Goal: Task Accomplishment & Management: Complete application form

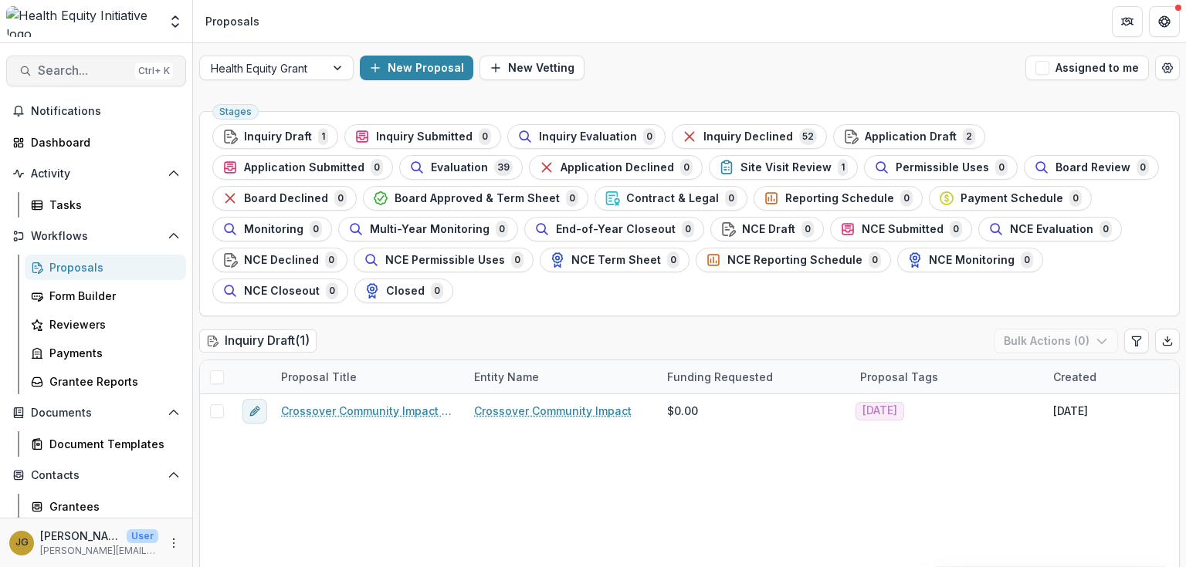
click at [49, 71] on span "Search..." at bounding box center [83, 70] width 91 height 15
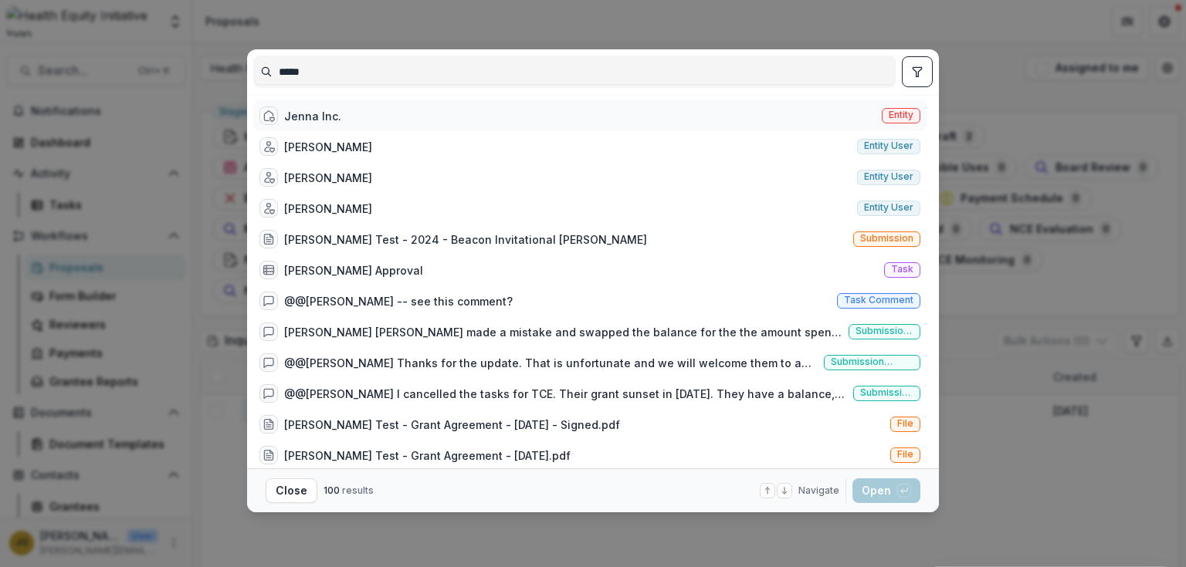
type input "*****"
click at [308, 111] on div "Jenna Inc." at bounding box center [312, 116] width 57 height 16
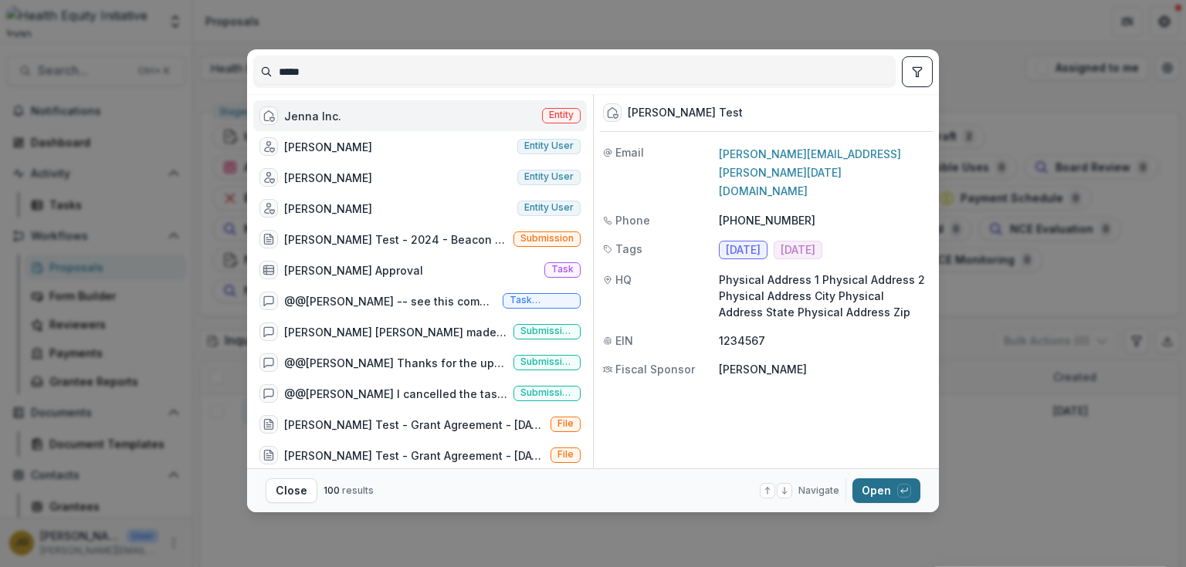
click at [868, 489] on button "Open with enter key" at bounding box center [886, 491] width 68 height 25
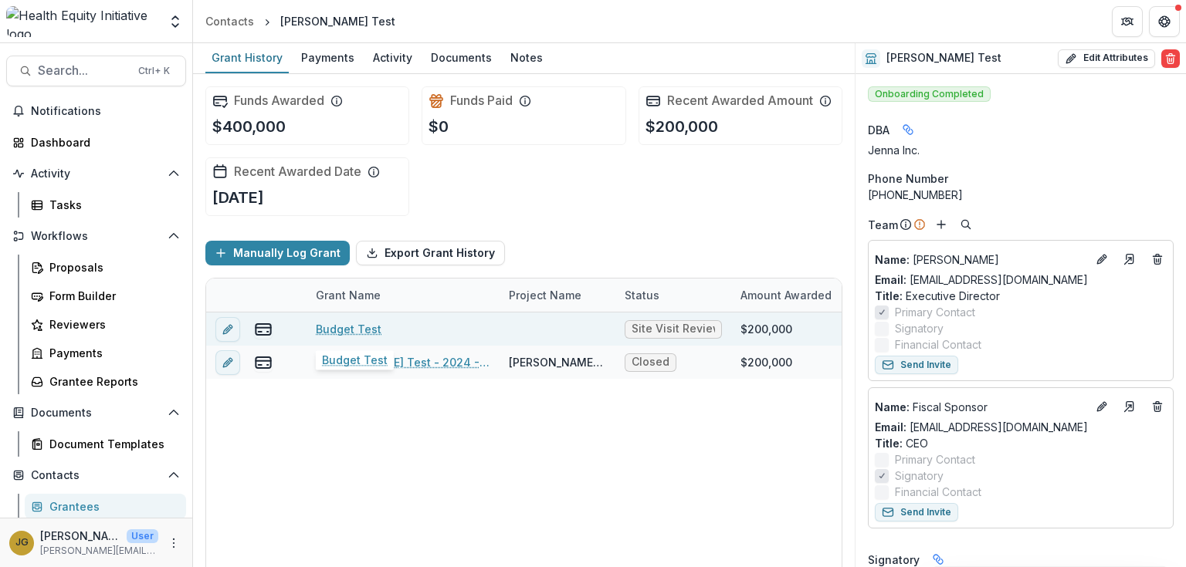
click at [349, 331] on link "Budget Test" at bounding box center [349, 329] width 66 height 16
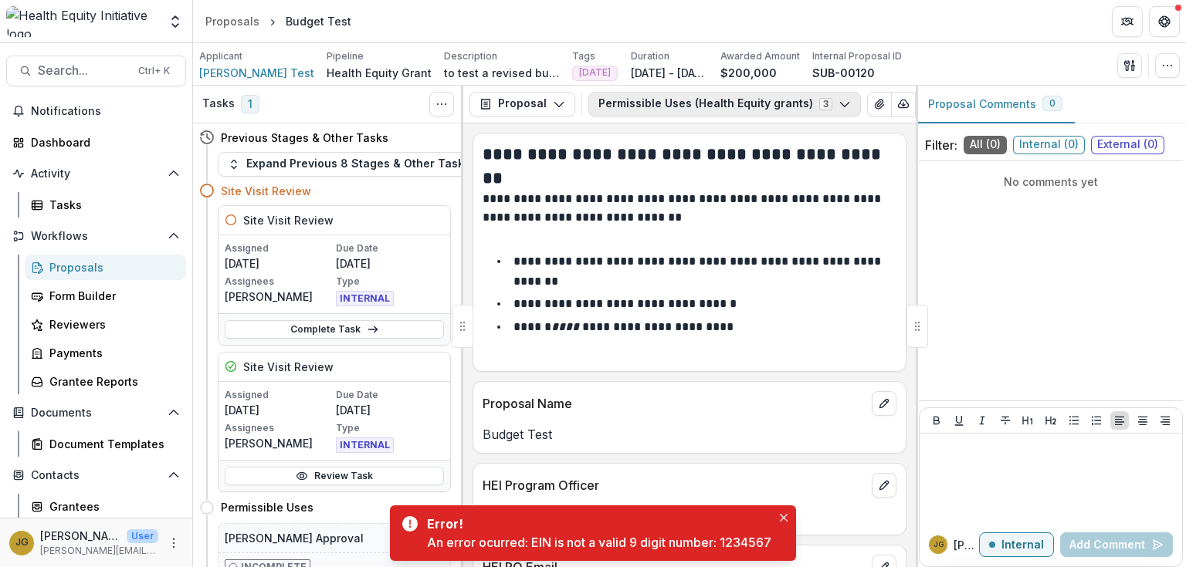
click at [825, 102] on button "Permissible Uses (Health Equity grants) 3" at bounding box center [724, 104] width 273 height 25
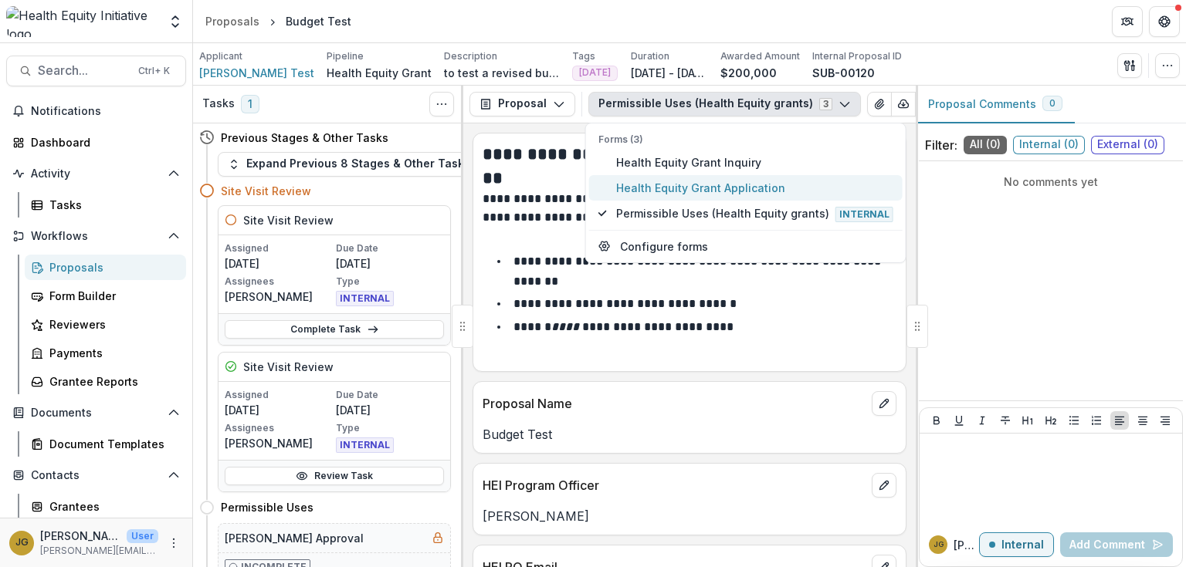
click at [730, 195] on span "Health Equity Grant Application" at bounding box center [754, 188] width 277 height 16
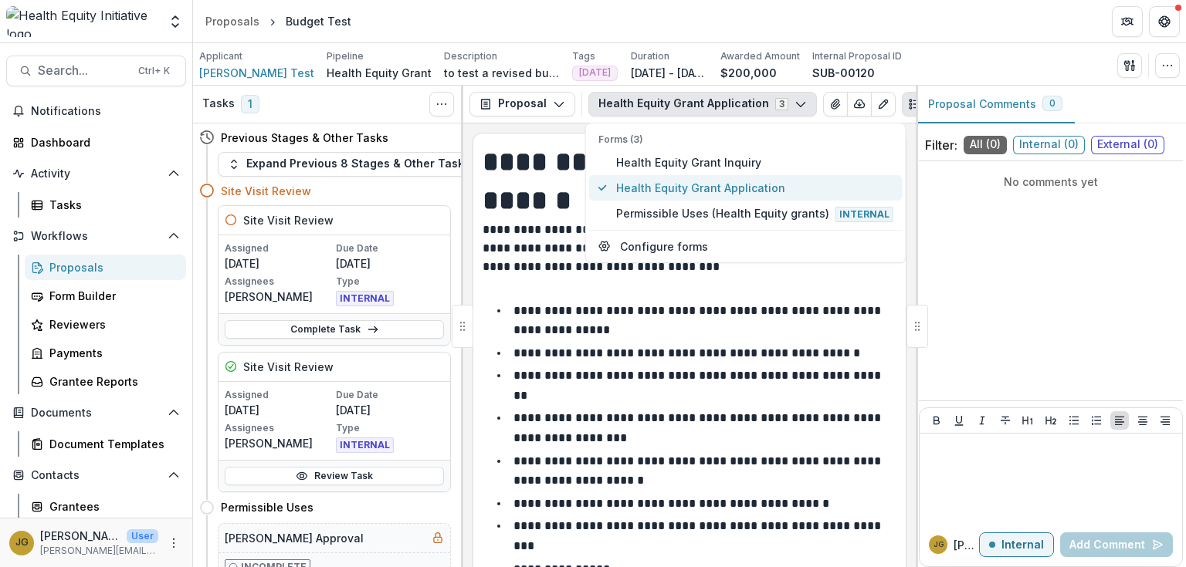
click at [720, 190] on span "Health Equity Grant Application" at bounding box center [754, 188] width 277 height 16
click at [743, 279] on p at bounding box center [690, 285] width 414 height 19
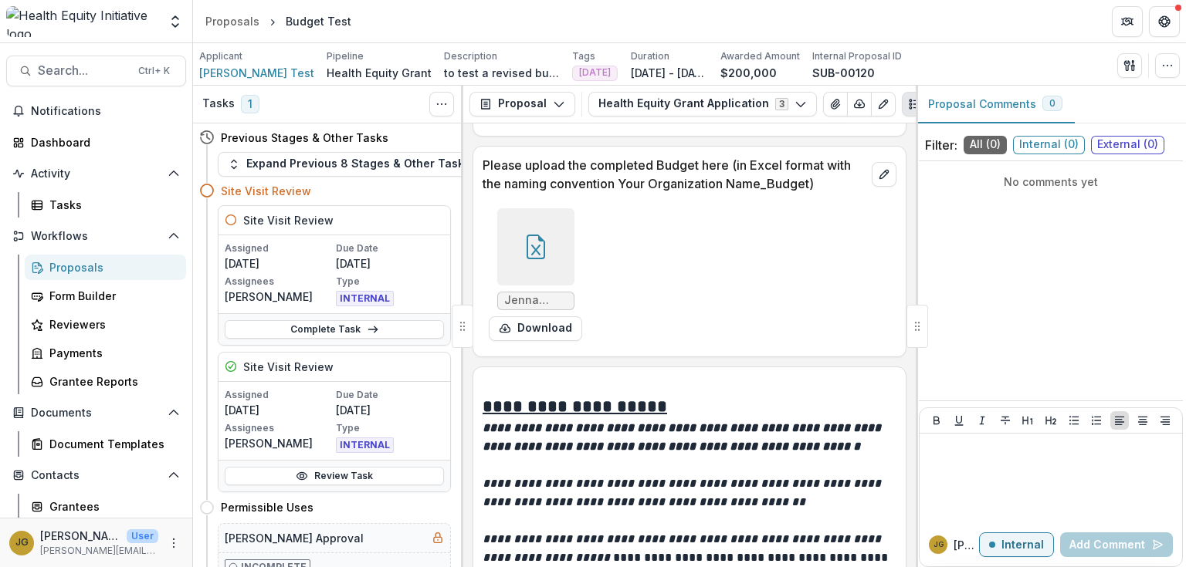
scroll to position [6025, 0]
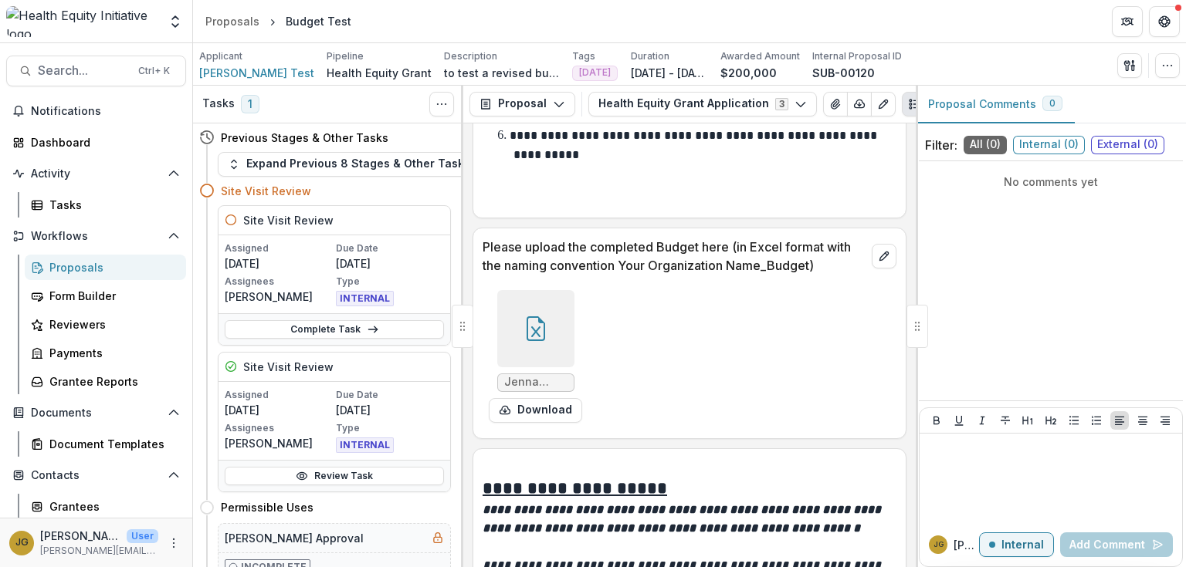
click at [536, 376] on span "Jenna Org_Budget.xlsx" at bounding box center [535, 382] width 63 height 13
click at [661, 360] on div "Jenna Org_Budget.xlsx Download" at bounding box center [690, 356] width 414 height 145
drag, startPoint x: 547, startPoint y: 394, endPoint x: 638, endPoint y: 381, distance: 92.0
click at [638, 381] on div "Jenna Org_Budget.xlsx Download" at bounding box center [690, 356] width 414 height 145
click at [549, 398] on button "Download" at bounding box center [535, 410] width 93 height 25
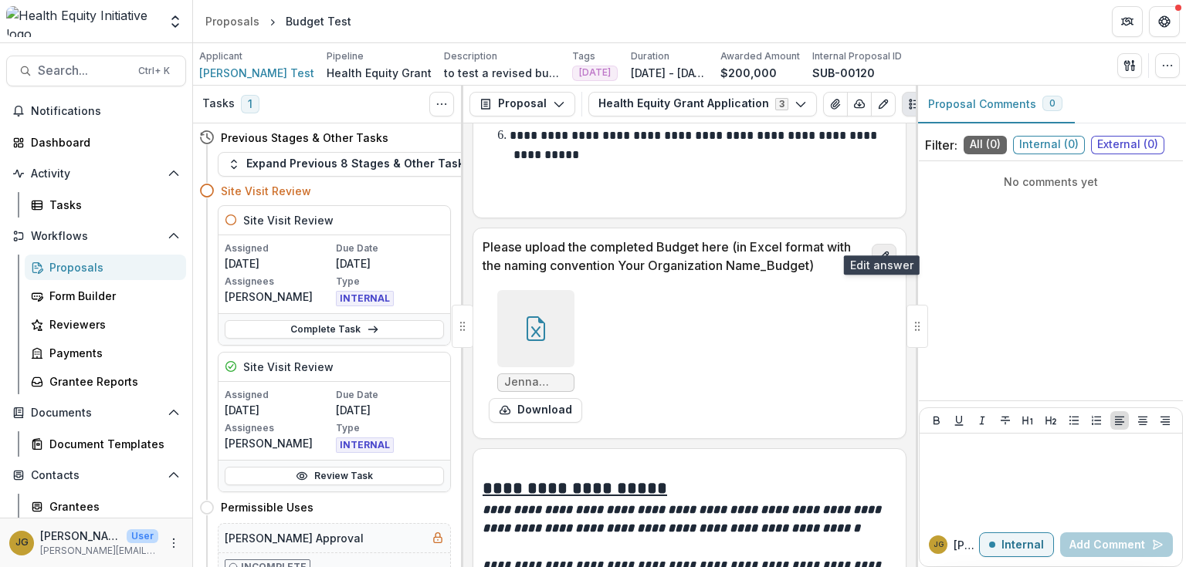
click at [878, 250] on icon "edit" at bounding box center [884, 256] width 12 height 12
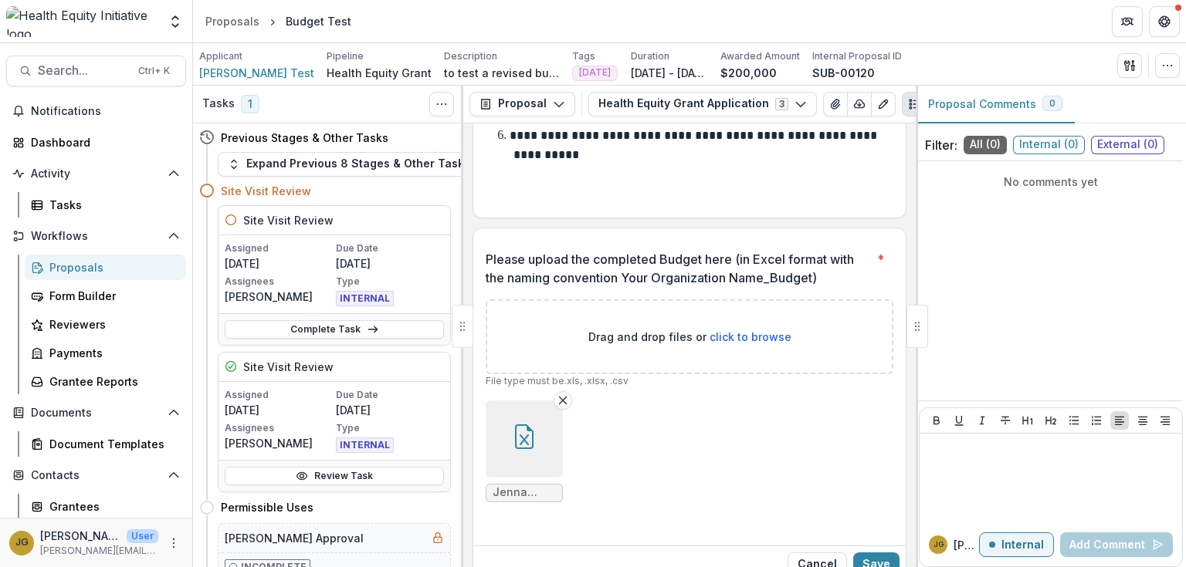
click at [747, 330] on span "click to browse" at bounding box center [751, 336] width 82 height 13
type input "**********"
click at [865, 553] on button "Save" at bounding box center [876, 565] width 46 height 25
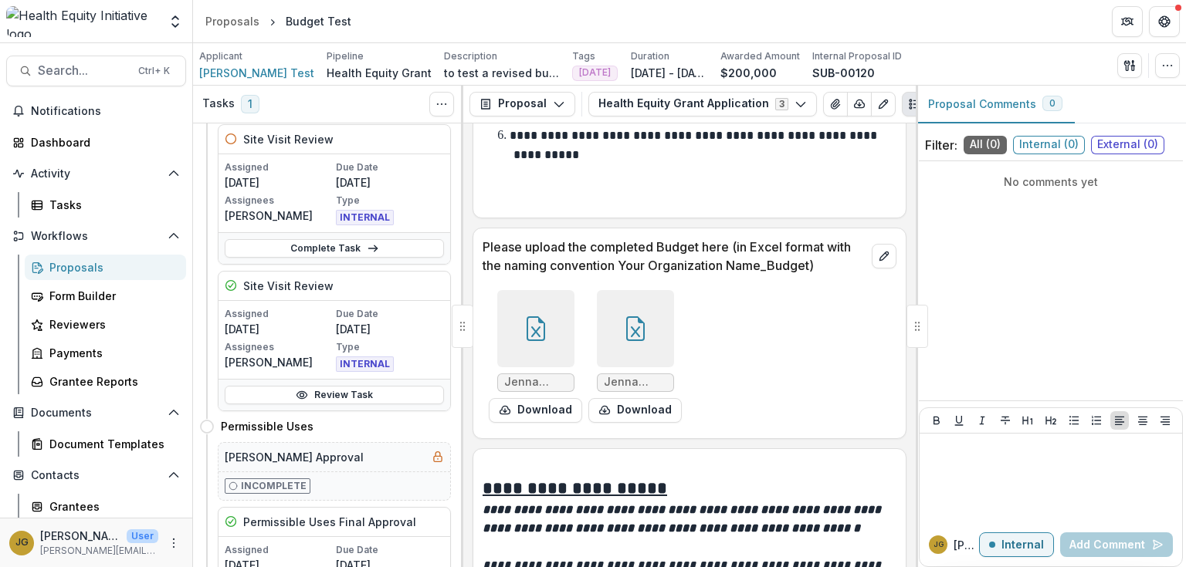
scroll to position [51, 0]
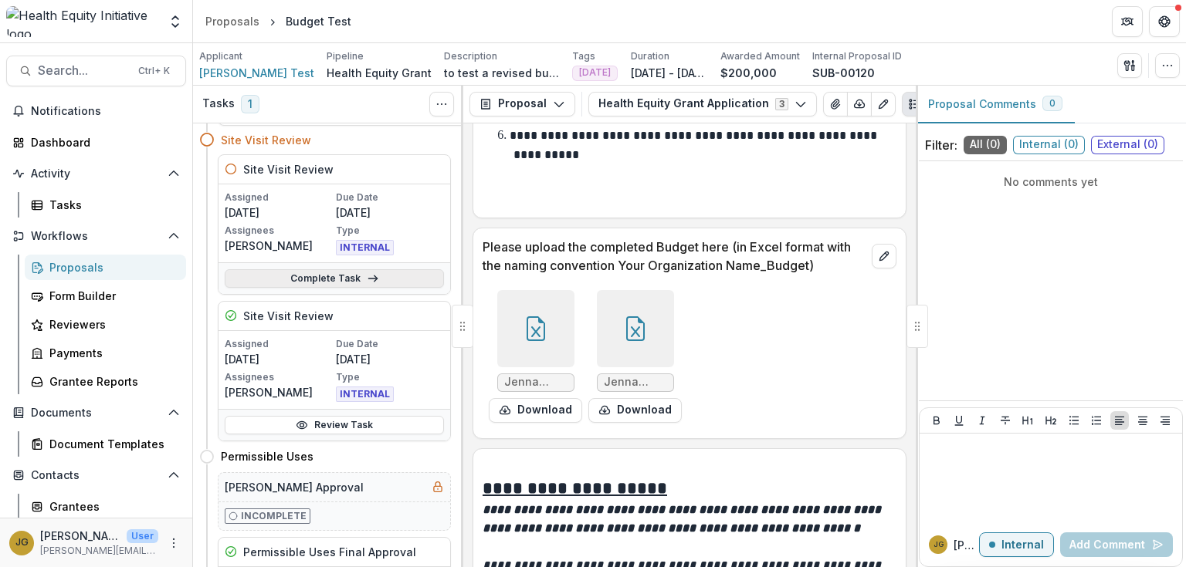
click at [370, 278] on icon at bounding box center [373, 279] width 12 height 12
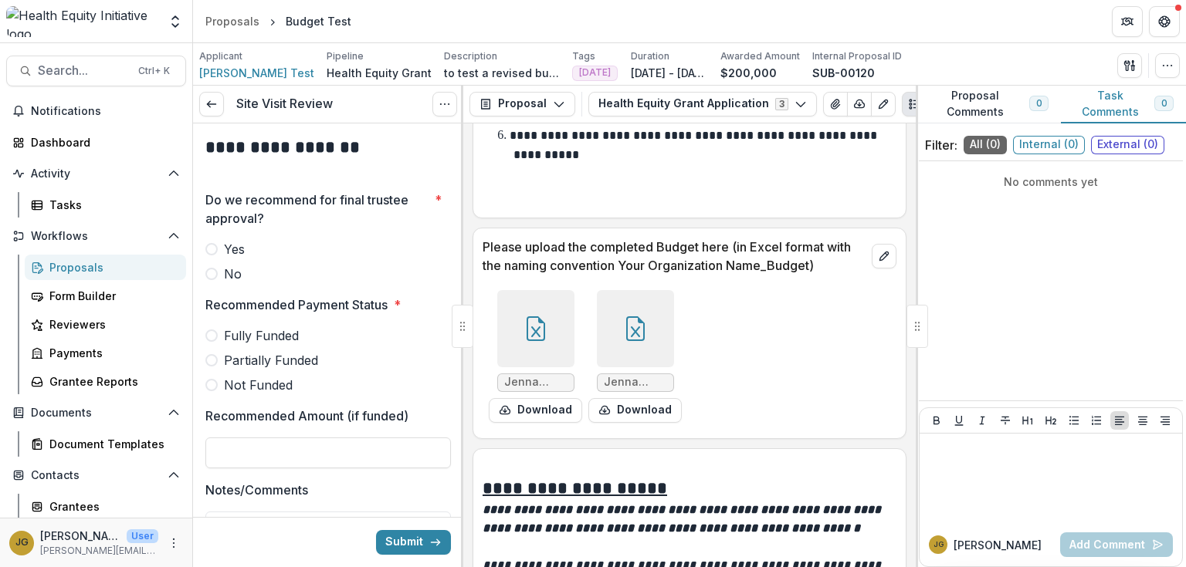
click at [213, 252] on span at bounding box center [211, 249] width 12 height 12
click at [212, 337] on span at bounding box center [211, 336] width 12 height 12
click at [398, 536] on button "Submit" at bounding box center [413, 542] width 75 height 25
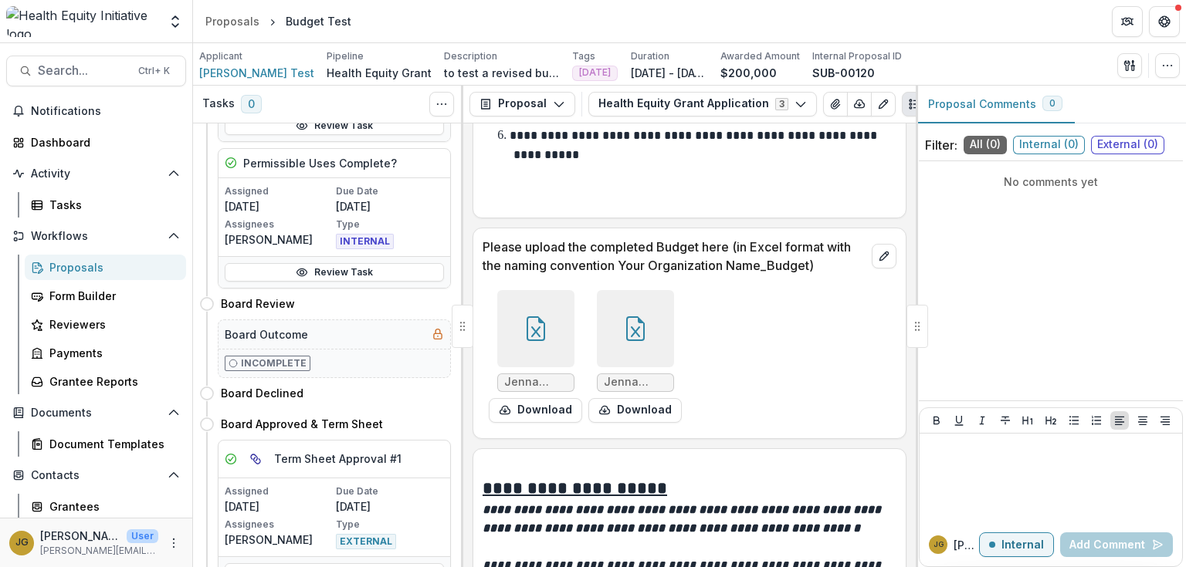
scroll to position [679, 0]
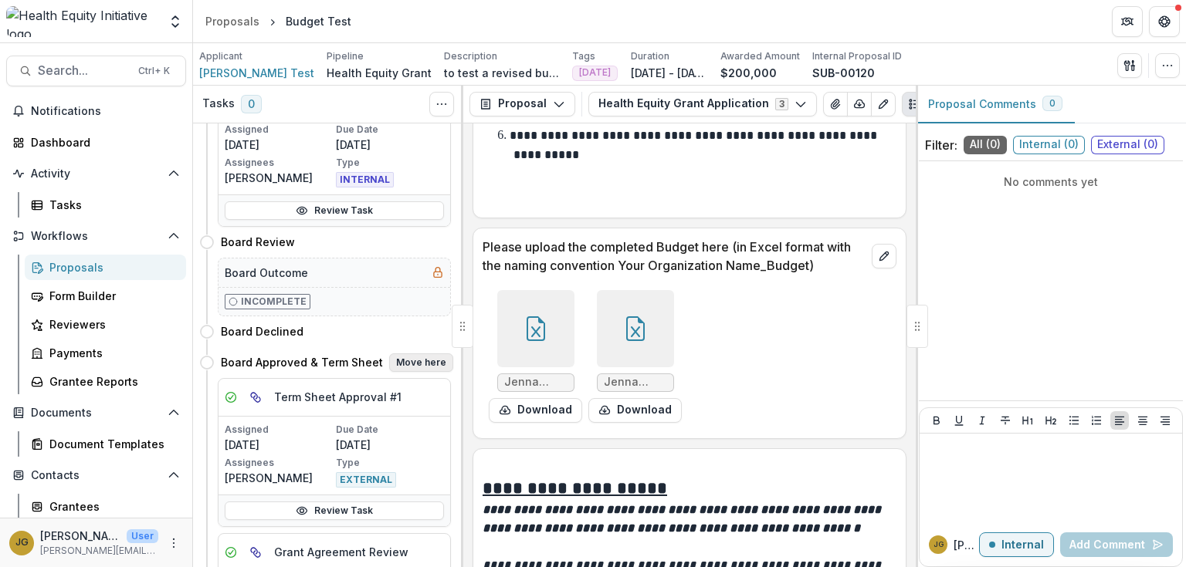
click at [407, 357] on button "Move here" at bounding box center [421, 363] width 64 height 19
select select "**********"
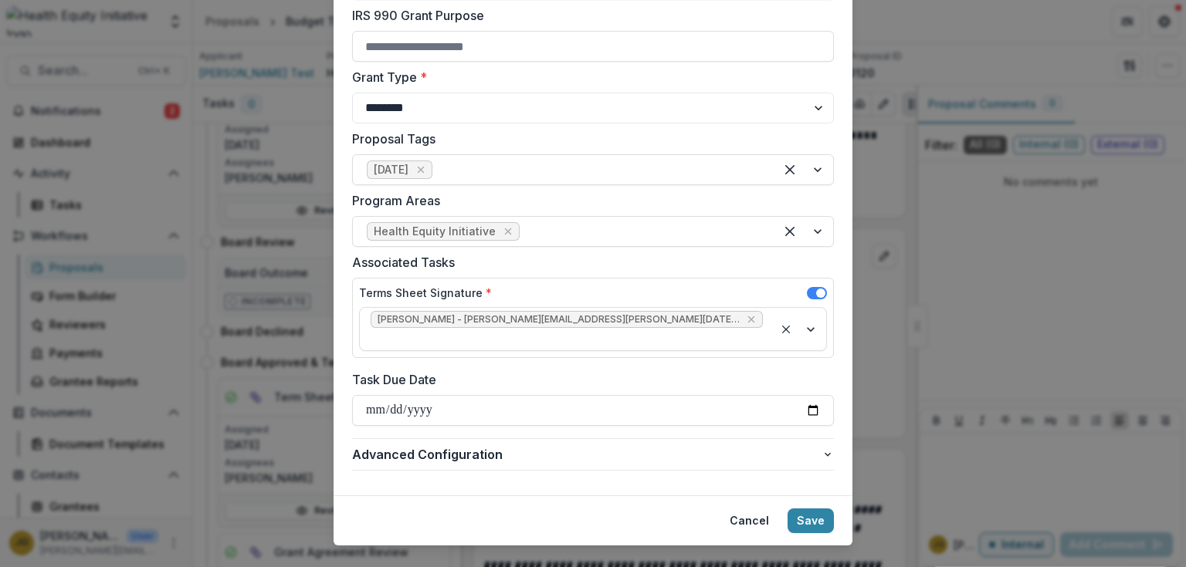
scroll to position [517, 0]
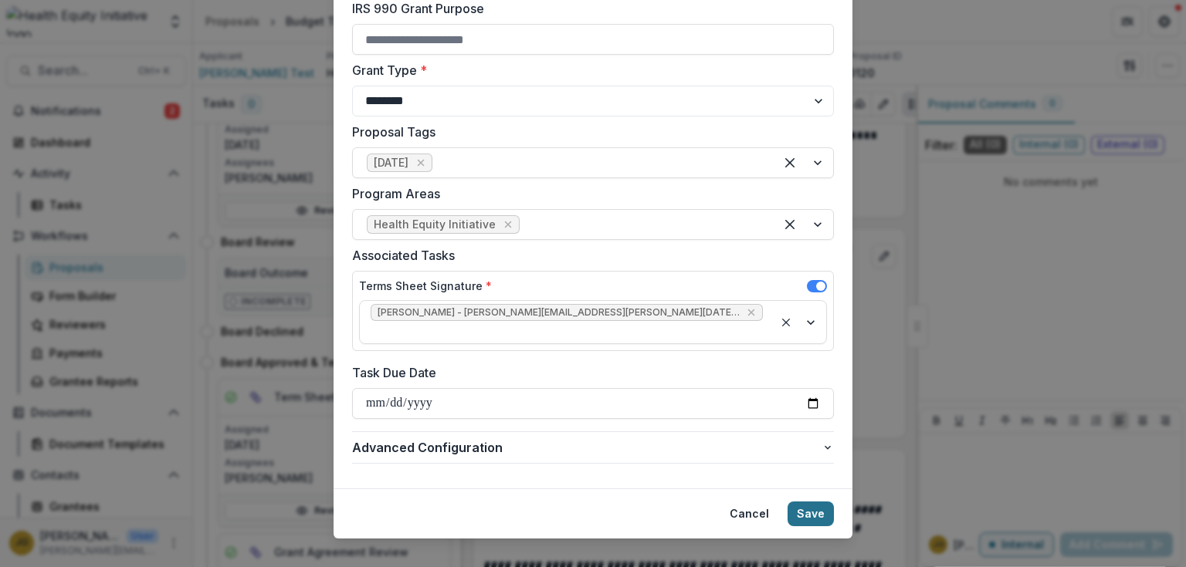
click at [797, 502] on button "Save" at bounding box center [811, 514] width 46 height 25
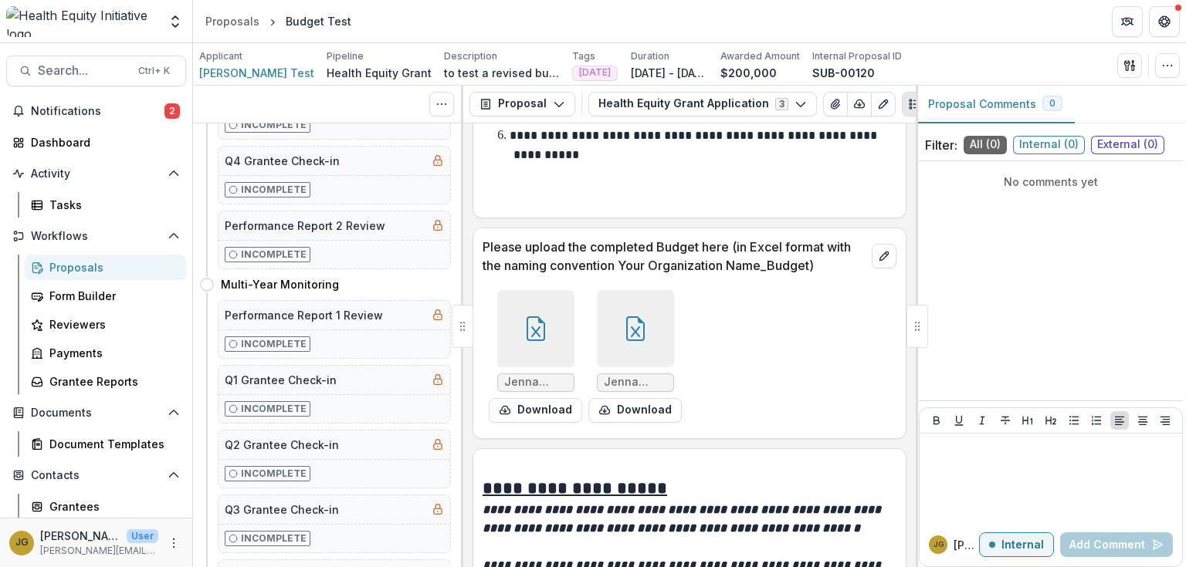
scroll to position [0, 0]
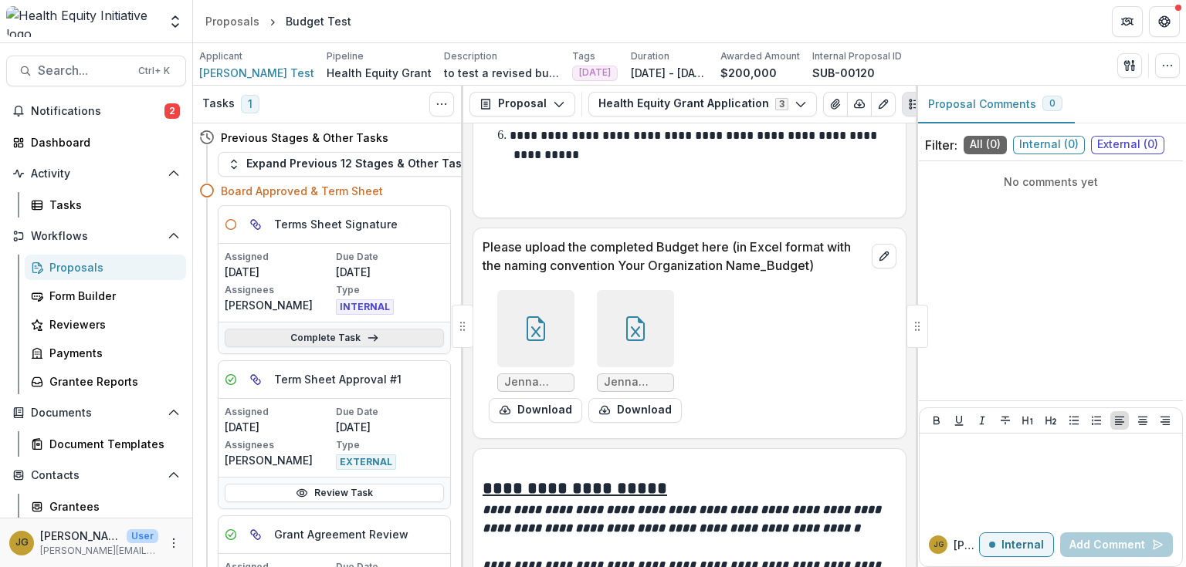
click at [303, 340] on link "Complete Task" at bounding box center [334, 338] width 219 height 19
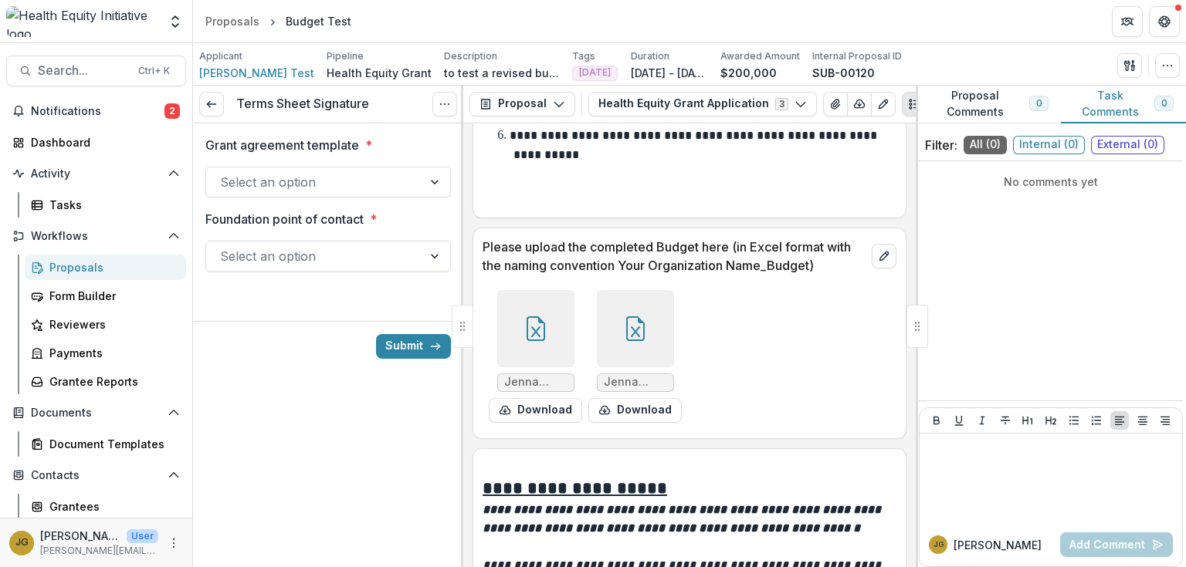
click at [331, 188] on div at bounding box center [314, 182] width 188 height 22
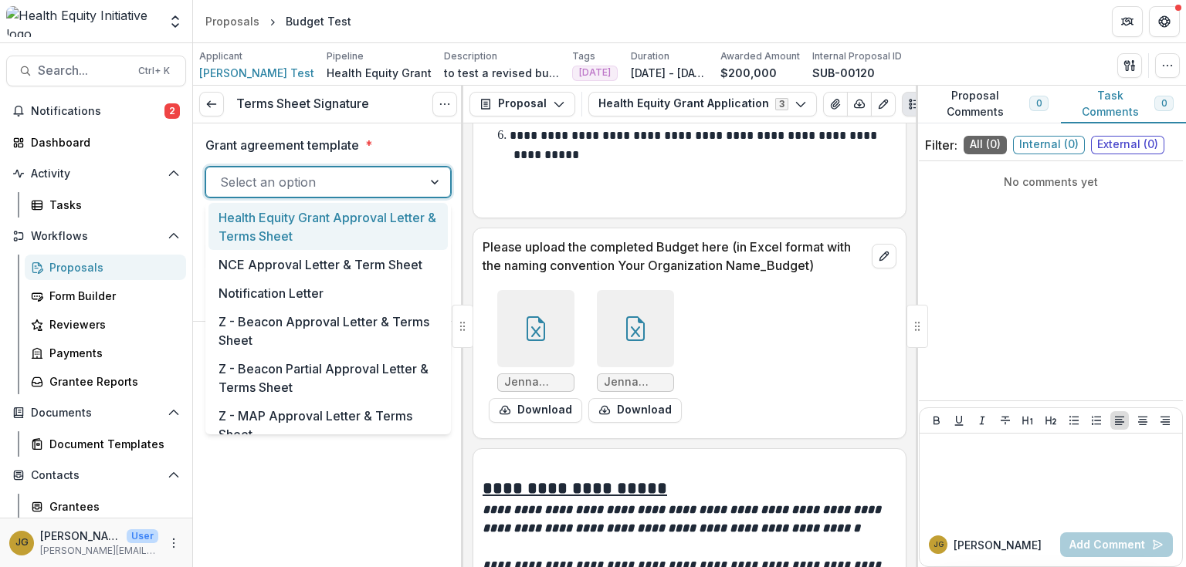
click at [278, 226] on div "Health Equity Grant Approval Letter & Terms Sheet" at bounding box center [327, 226] width 239 height 47
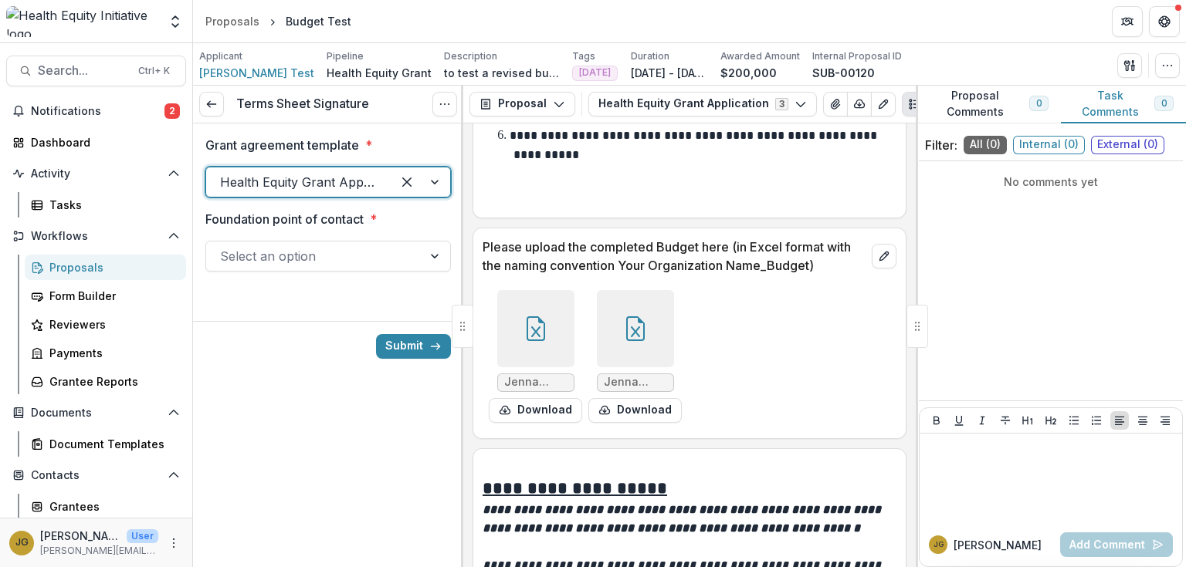
click at [289, 257] on div at bounding box center [314, 257] width 188 height 22
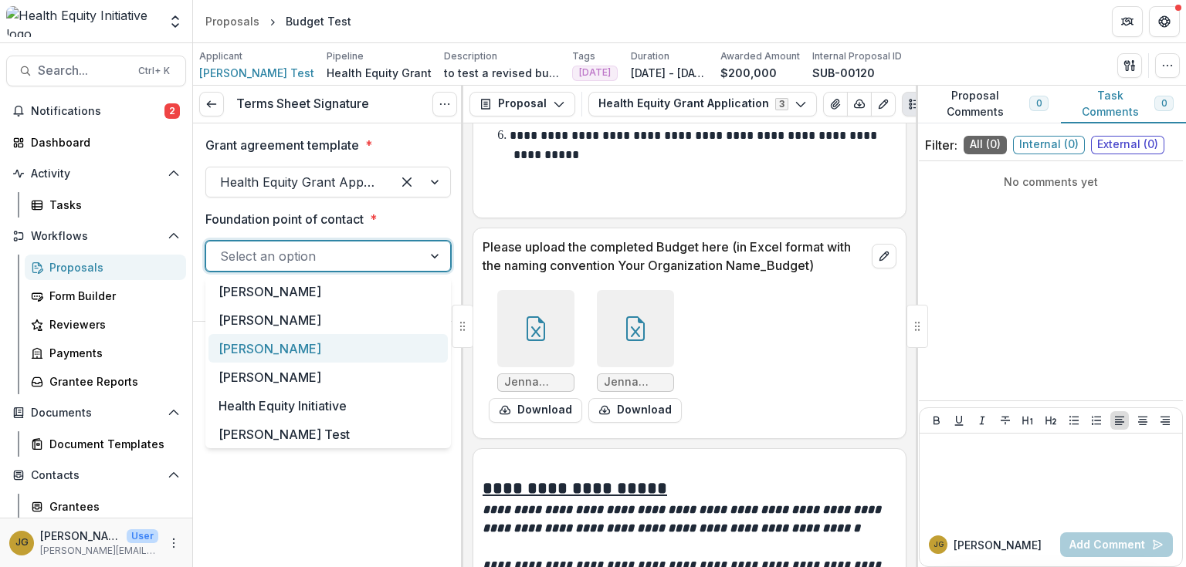
click at [258, 347] on div "[PERSON_NAME]" at bounding box center [327, 348] width 239 height 29
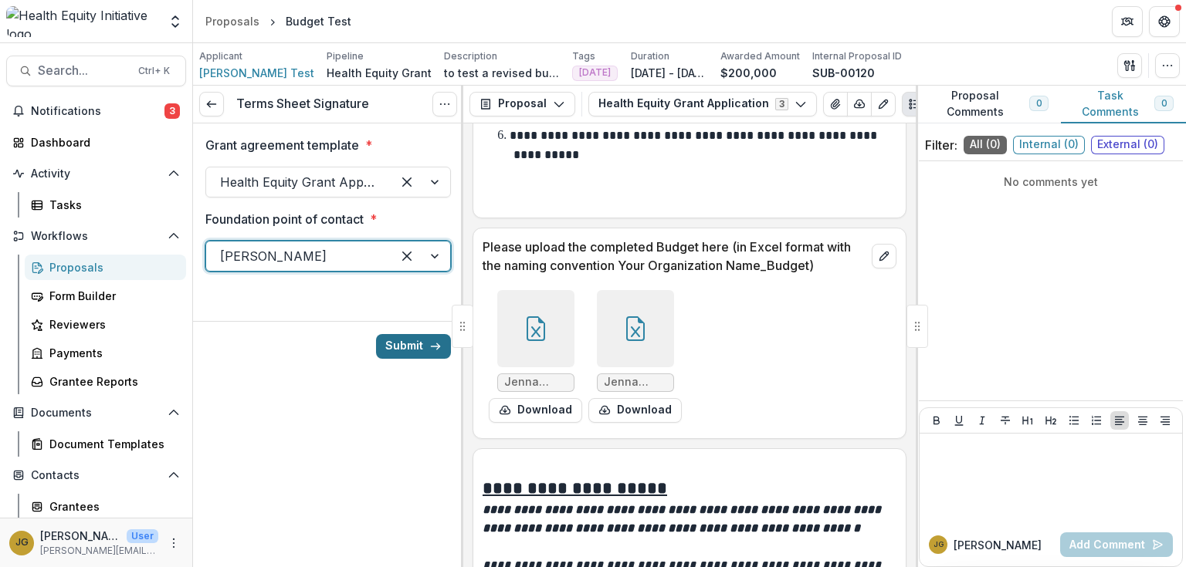
click at [397, 348] on button "Submit" at bounding box center [413, 346] width 75 height 25
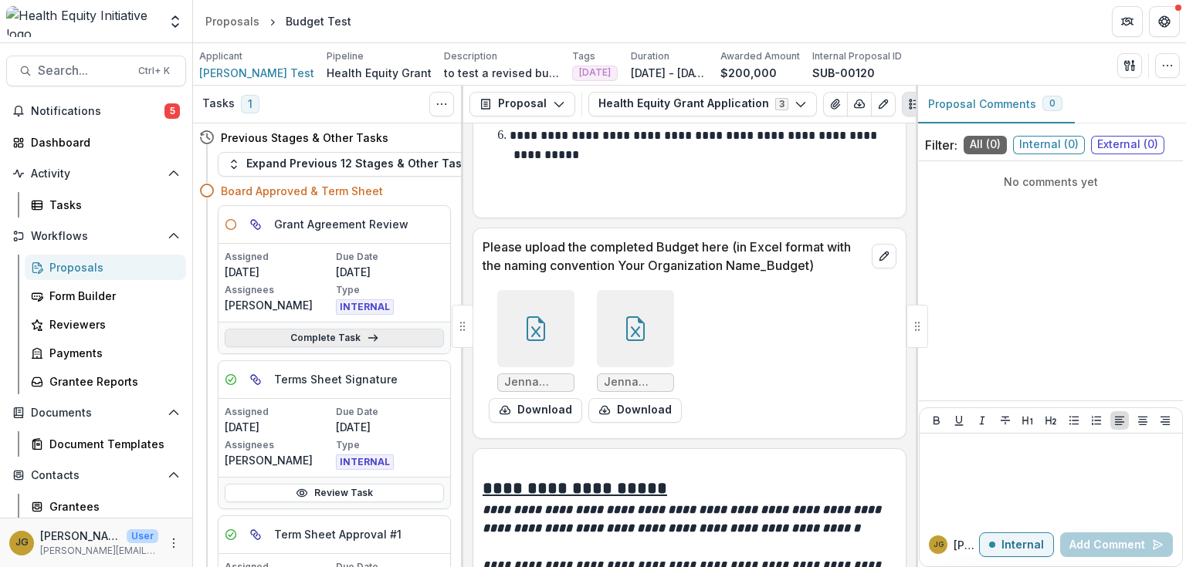
click at [324, 340] on link "Complete Task" at bounding box center [334, 338] width 219 height 19
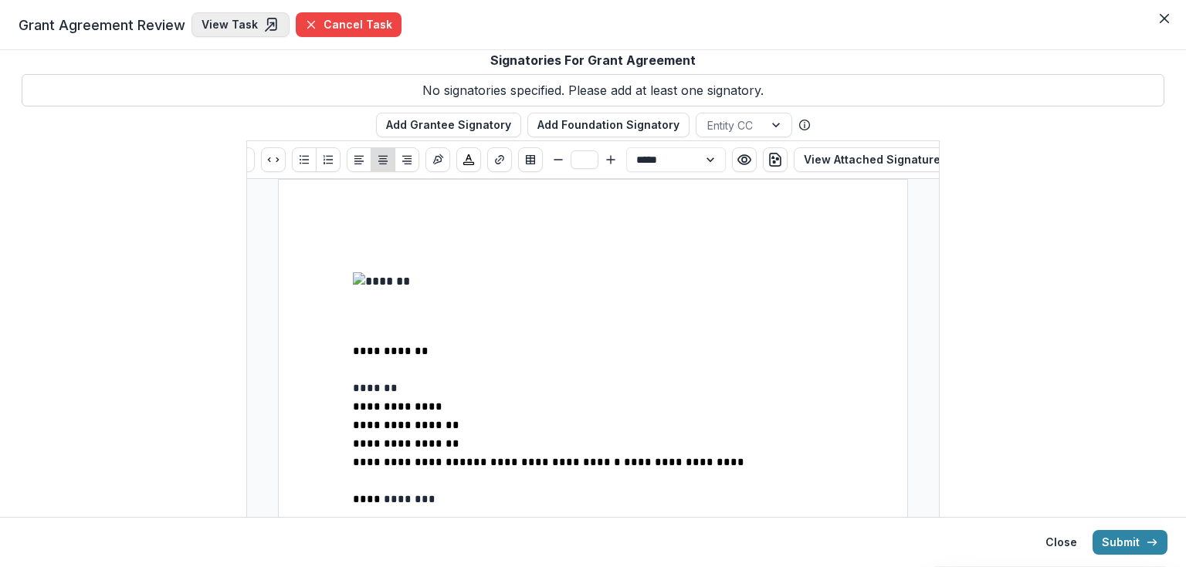
click at [241, 28] on link "View Task" at bounding box center [240, 24] width 98 height 25
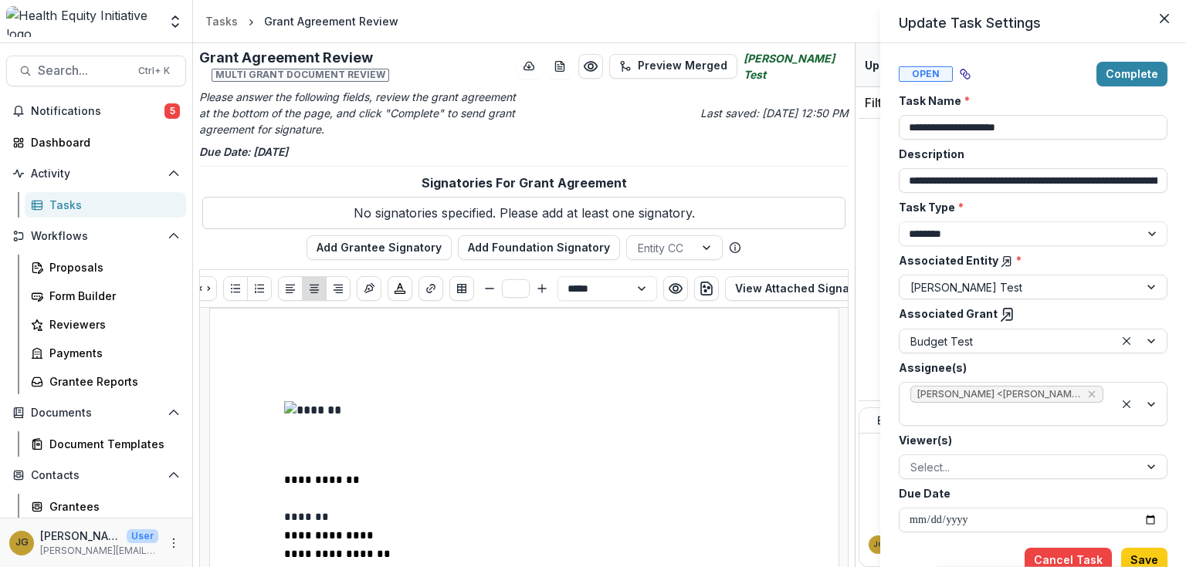
click at [679, 66] on div "**********" at bounding box center [593, 283] width 1186 height 567
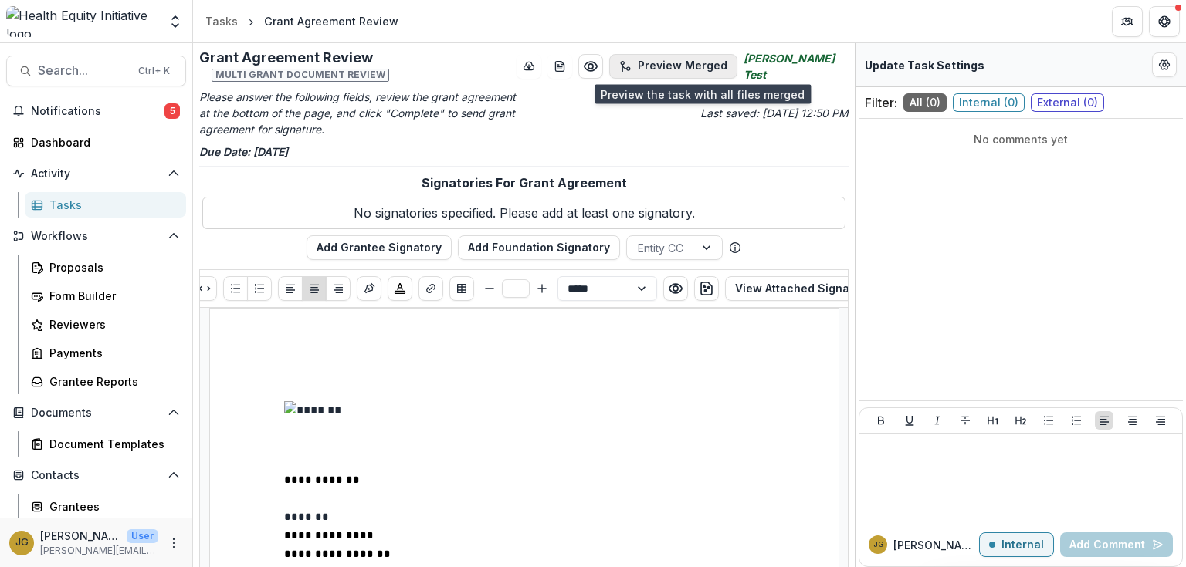
click at [710, 65] on button "Preview Merged" at bounding box center [673, 66] width 128 height 25
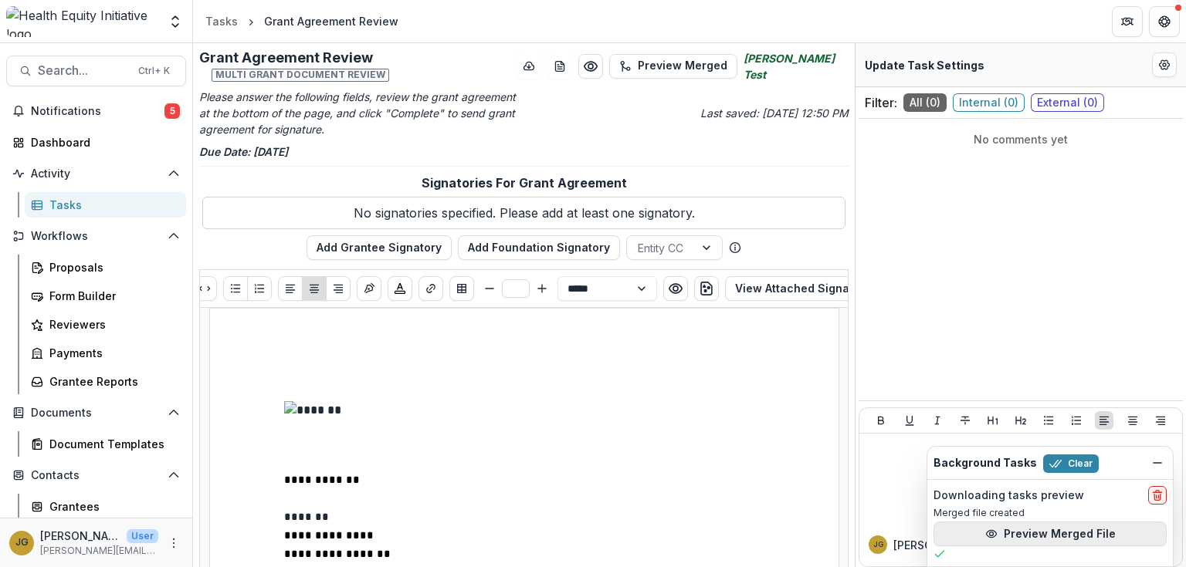
click at [1097, 540] on button "Preview Merged File" at bounding box center [1049, 534] width 233 height 25
click at [1158, 487] on button "delete" at bounding box center [1157, 495] width 19 height 19
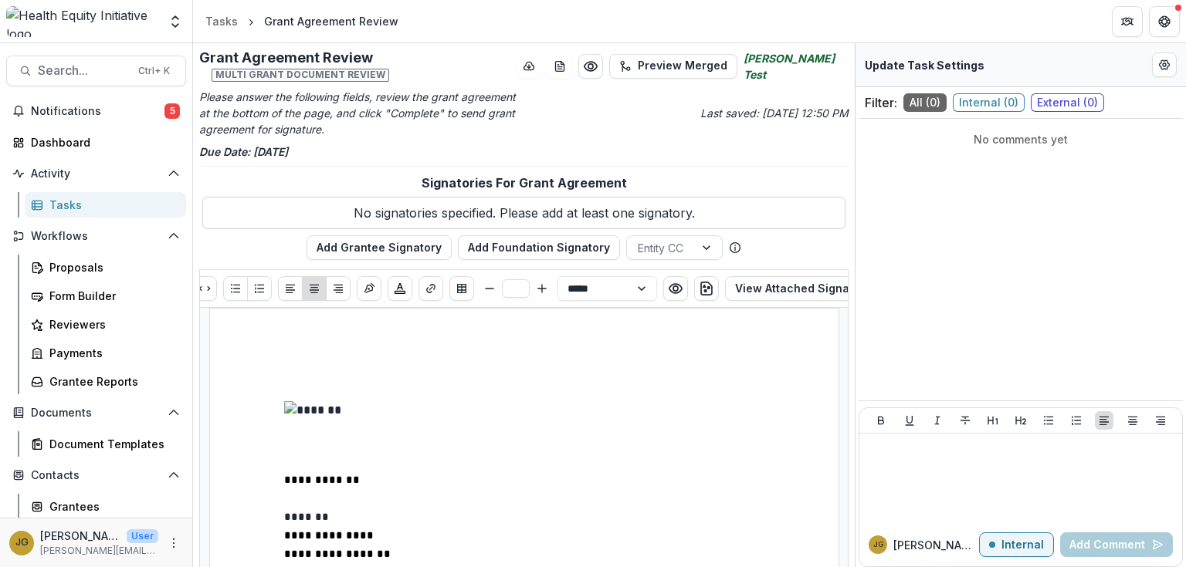
click at [683, 385] on p at bounding box center [524, 392] width 480 height 19
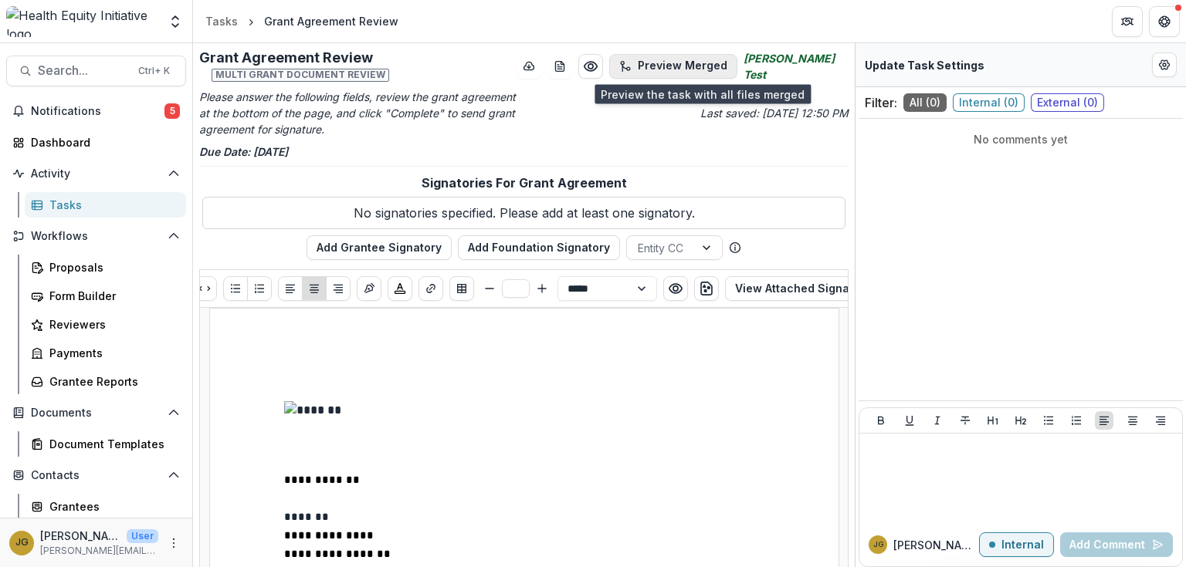
click at [669, 69] on button "Preview Merged" at bounding box center [673, 66] width 128 height 25
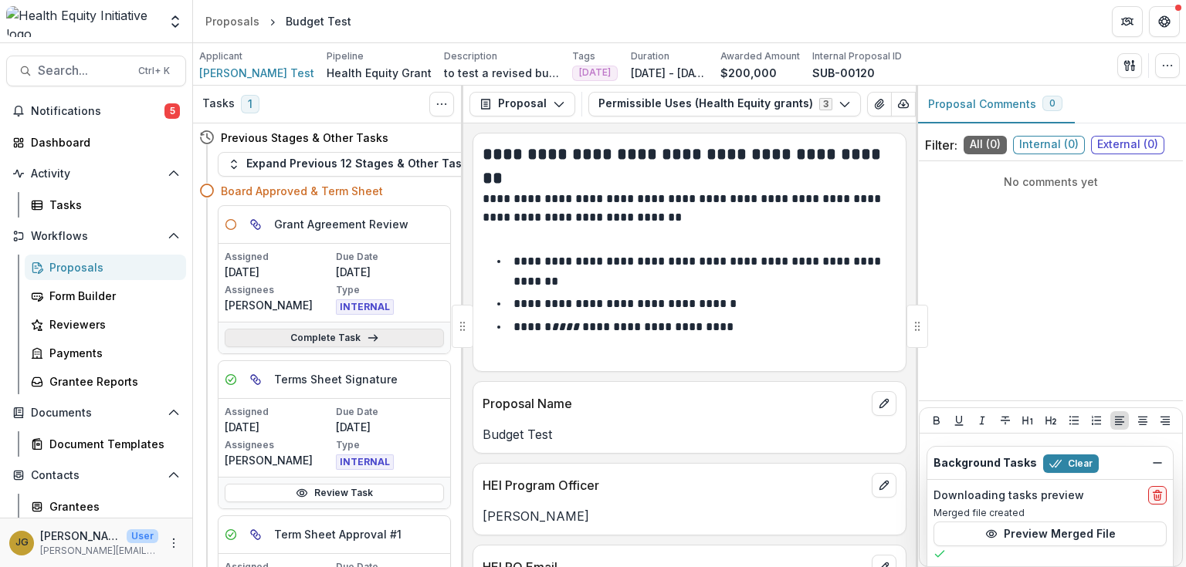
click at [380, 335] on link "Complete Task" at bounding box center [334, 338] width 219 height 19
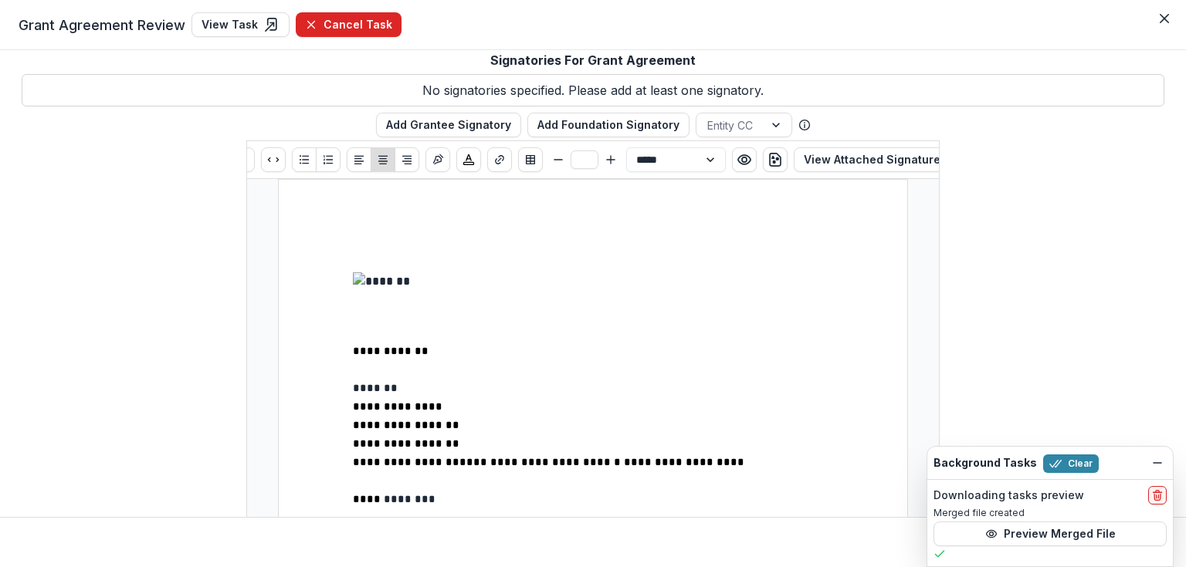
click at [328, 27] on button "Cancel Task" at bounding box center [349, 24] width 106 height 25
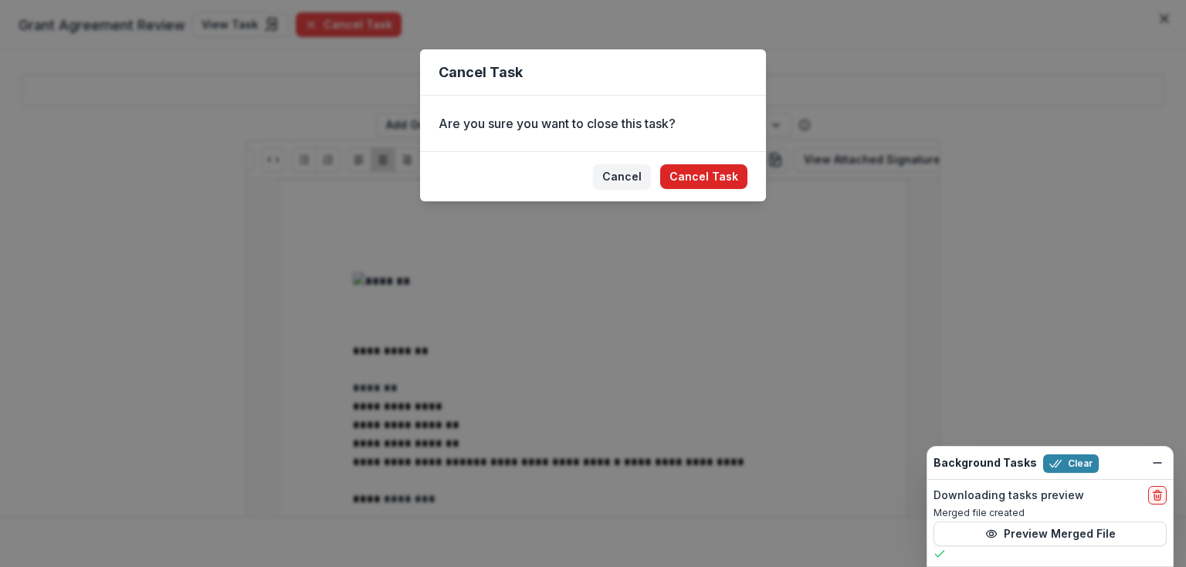
click at [722, 176] on button "Cancel Task" at bounding box center [703, 176] width 87 height 25
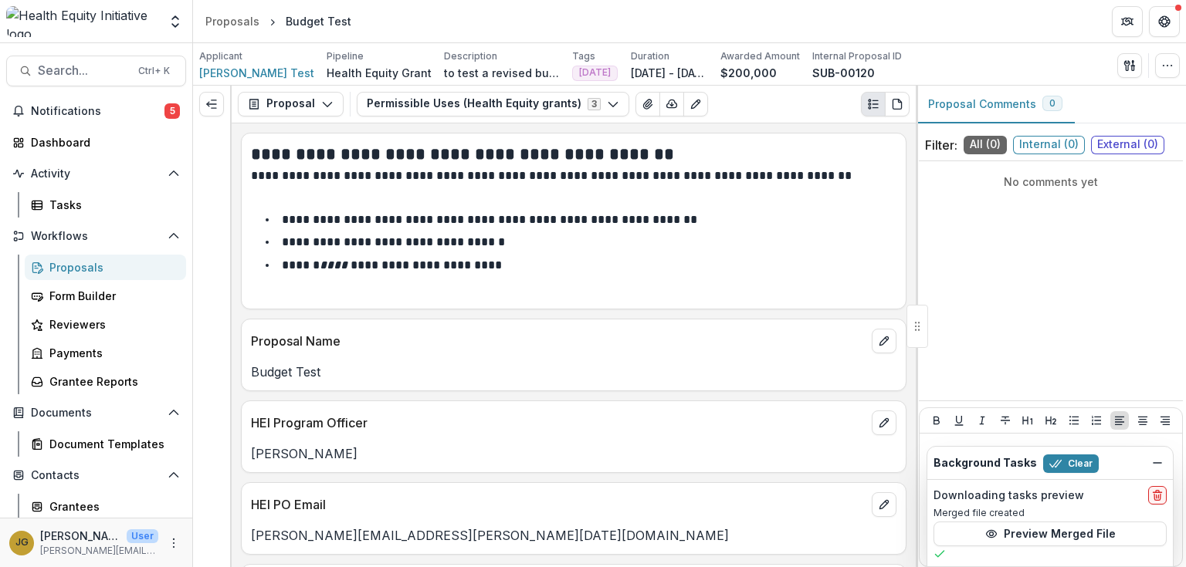
click at [102, 266] on div "Proposals" at bounding box center [111, 267] width 124 height 16
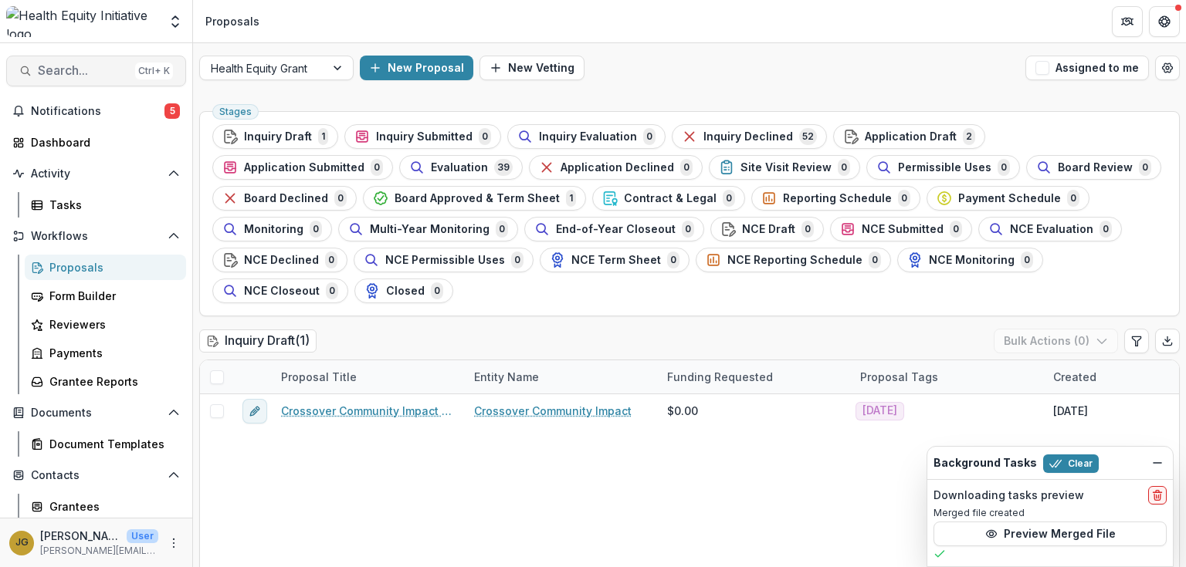
click at [75, 69] on span "Search..." at bounding box center [83, 70] width 91 height 15
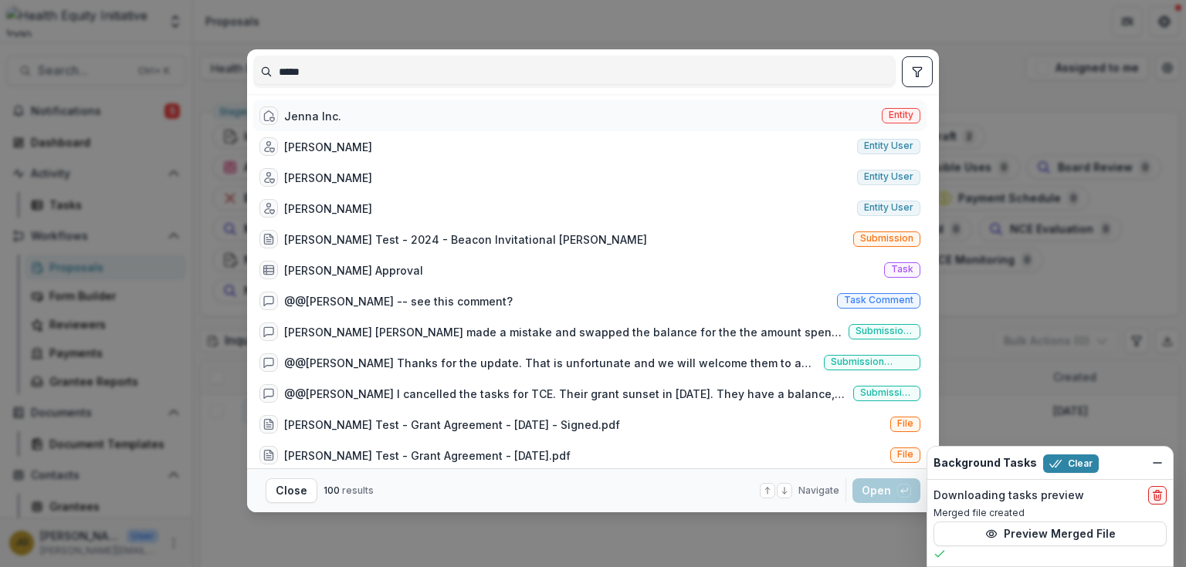
type input "*****"
click at [296, 114] on div "Jenna Inc." at bounding box center [312, 116] width 57 height 16
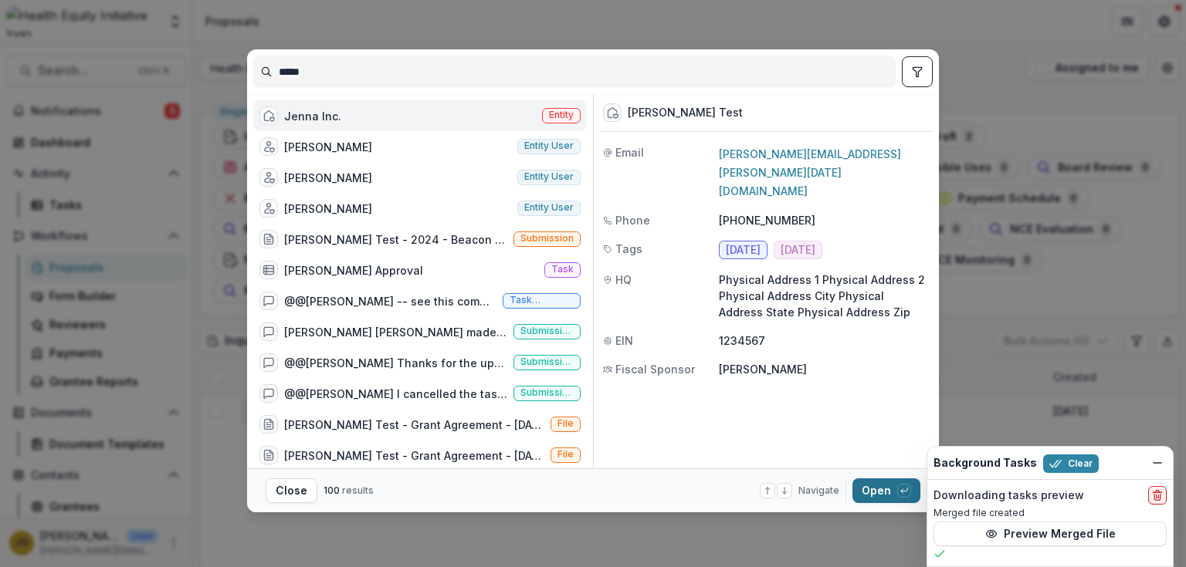
click at [873, 487] on button "Open with enter key" at bounding box center [886, 491] width 68 height 25
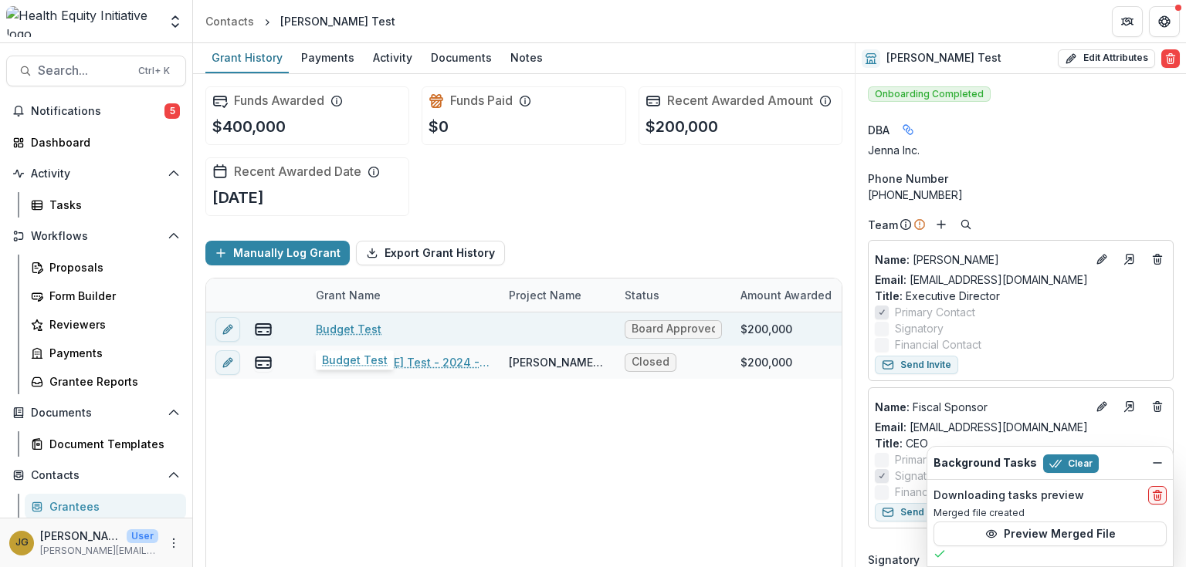
click at [351, 330] on link "Budget Test" at bounding box center [349, 329] width 66 height 16
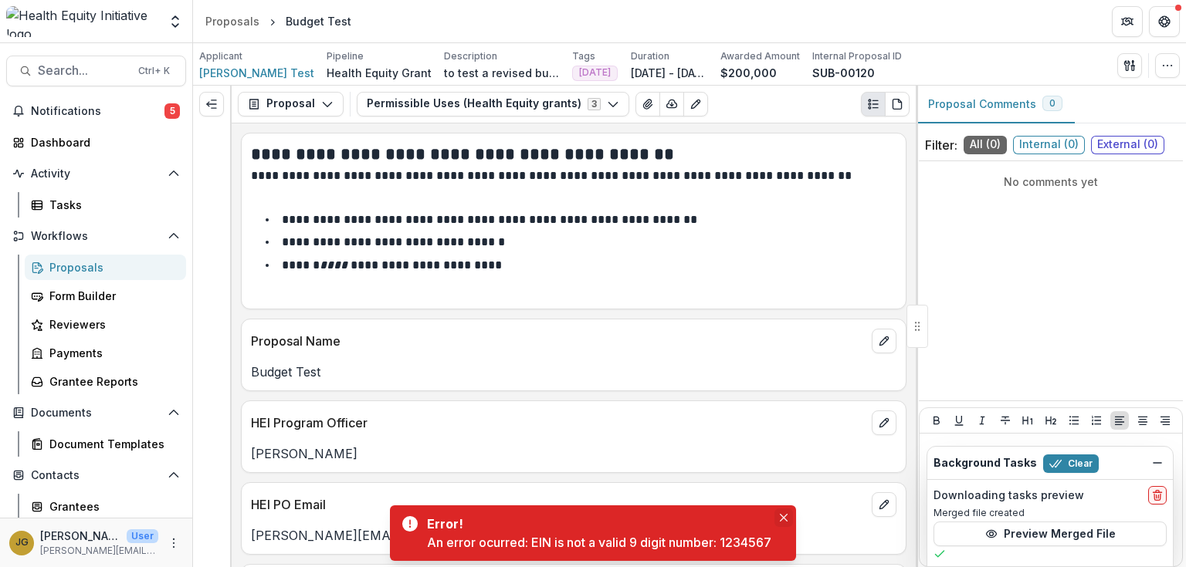
click at [784, 515] on icon "Close" at bounding box center [784, 518] width 8 height 8
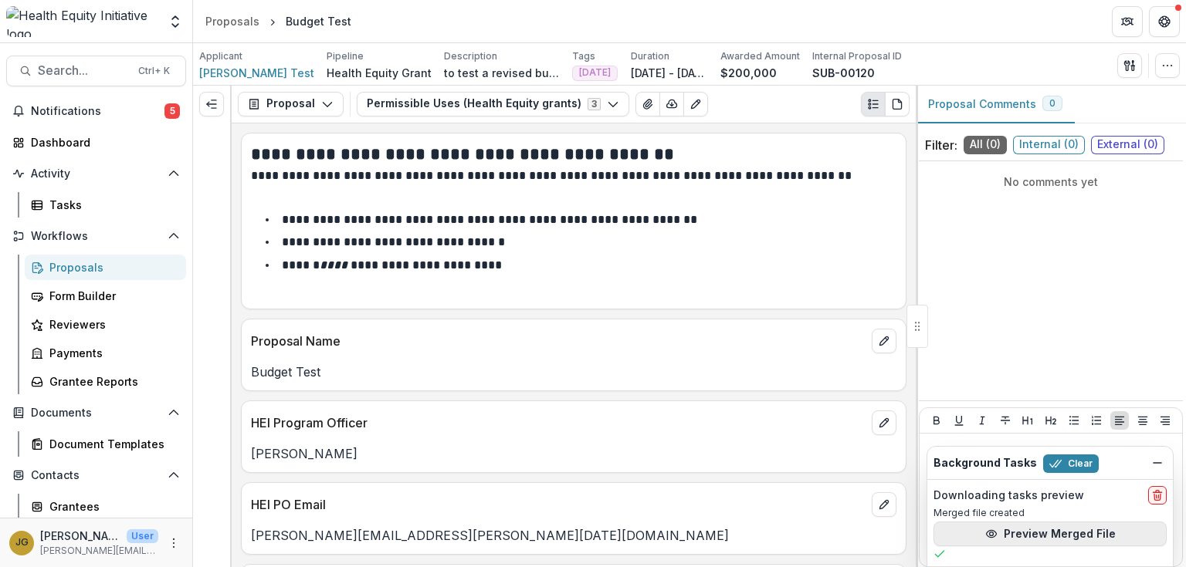
click at [1060, 534] on button "Preview Merged File" at bounding box center [1049, 534] width 233 height 25
click at [169, 111] on span "5" at bounding box center [171, 110] width 15 height 15
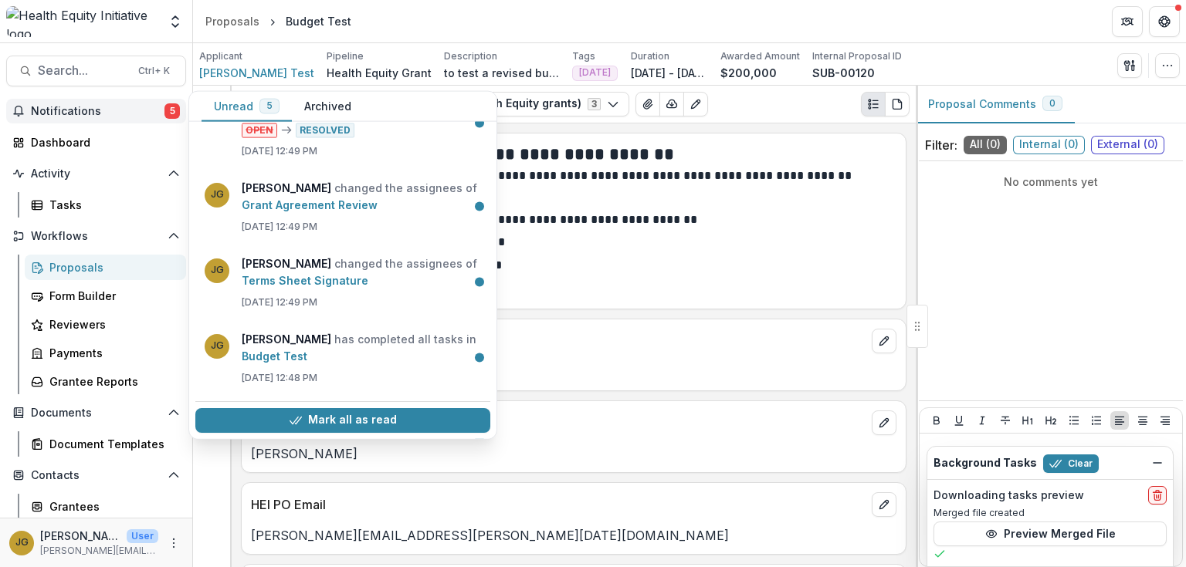
scroll to position [133, 0]
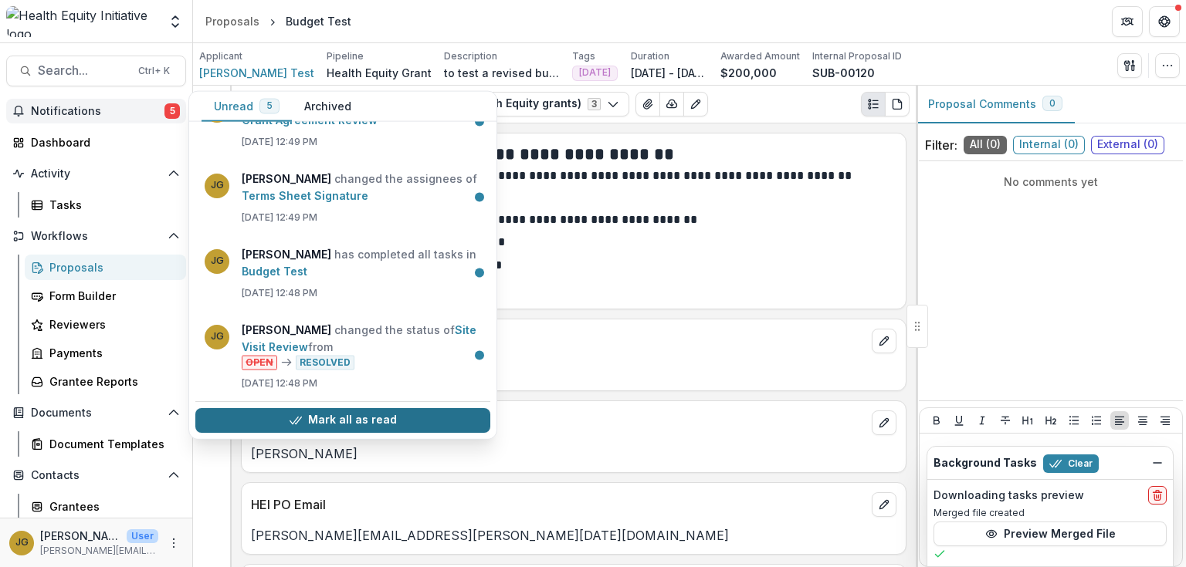
click at [334, 417] on button "Mark all as read" at bounding box center [342, 420] width 295 height 25
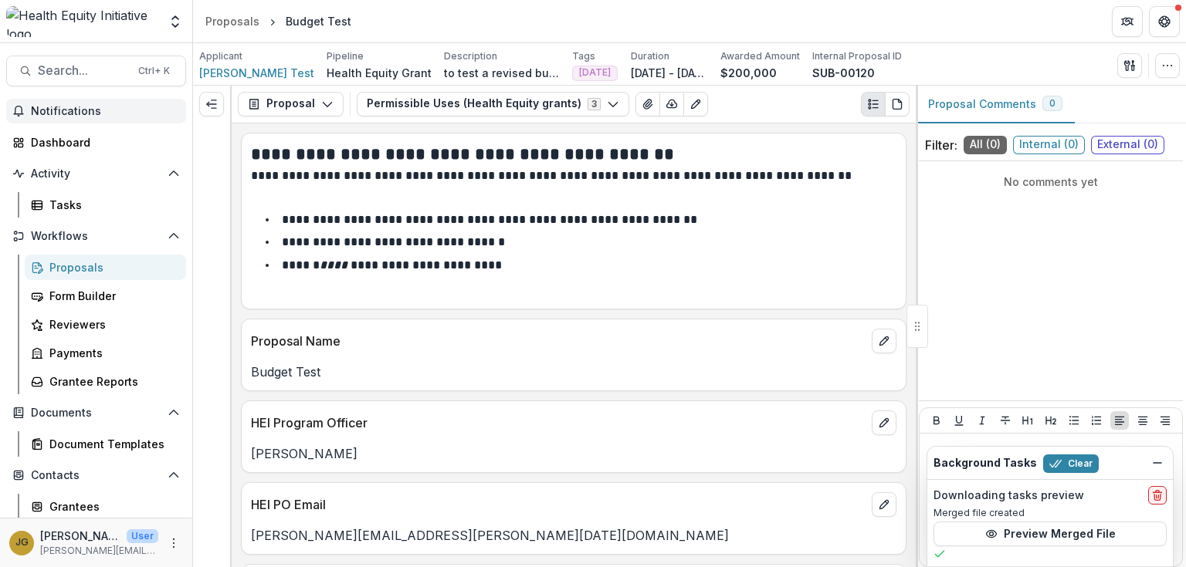
click at [530, 343] on p "Proposal Name" at bounding box center [558, 341] width 615 height 19
click at [213, 99] on icon "Expand left" at bounding box center [211, 104] width 12 height 12
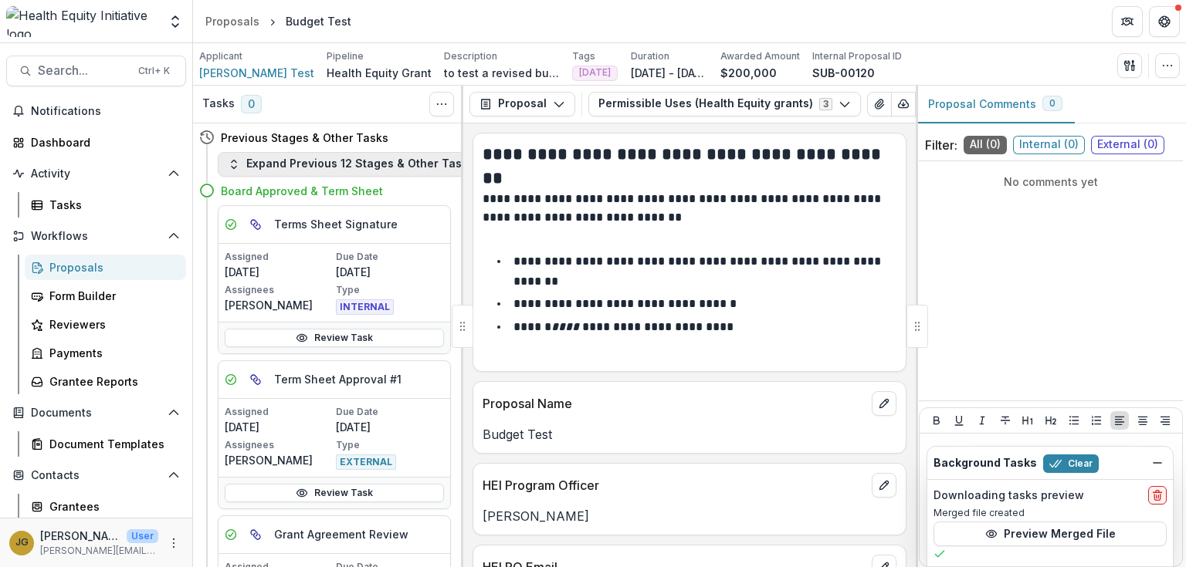
click at [296, 166] on button "Expand Previous 12 Stages & Other Tasks" at bounding box center [351, 164] width 266 height 25
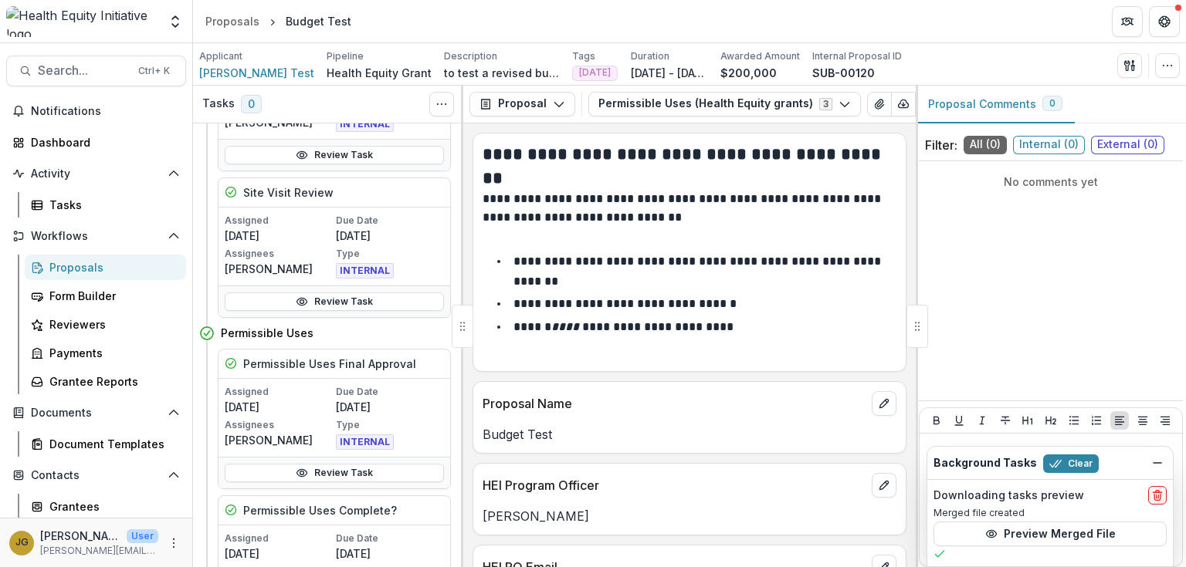
scroll to position [715, 0]
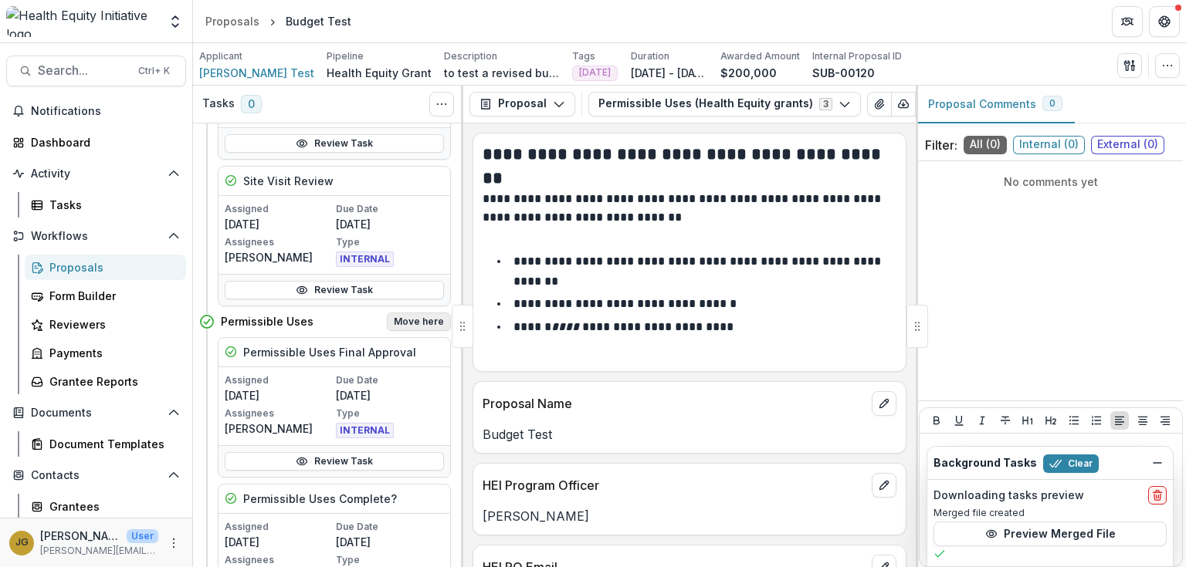
click at [405, 318] on button "Move here" at bounding box center [419, 322] width 64 height 19
select select "**********"
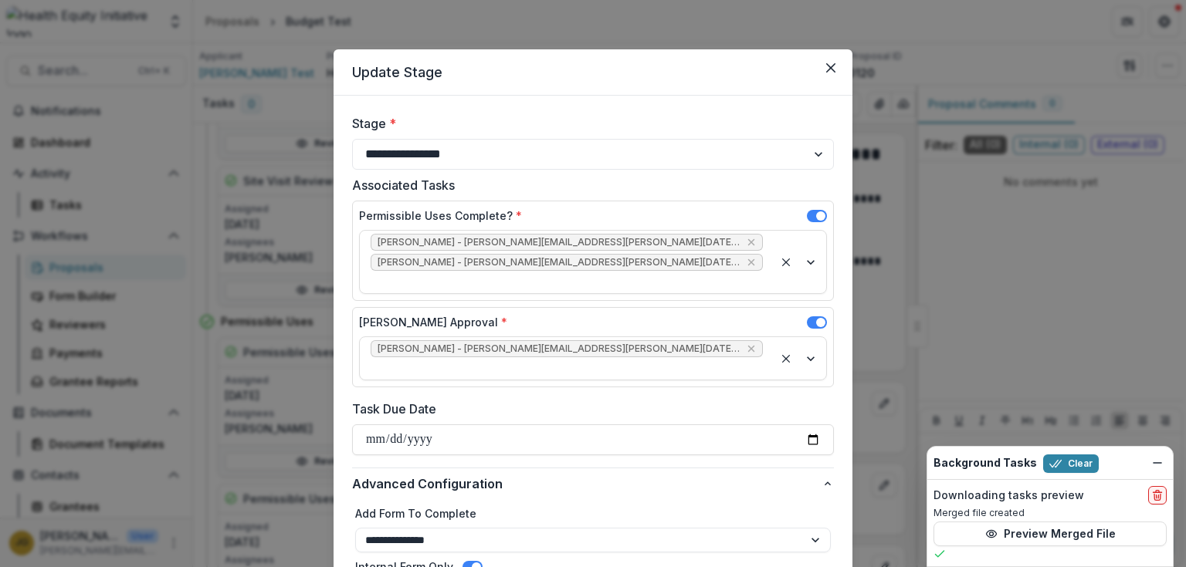
type input "**********"
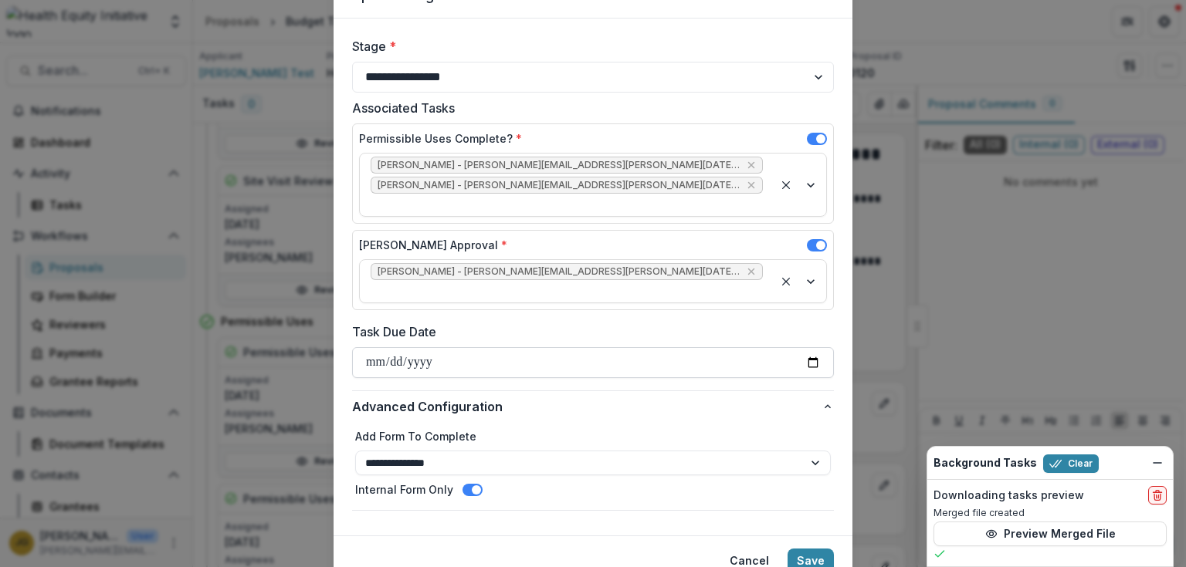
scroll to position [104, 0]
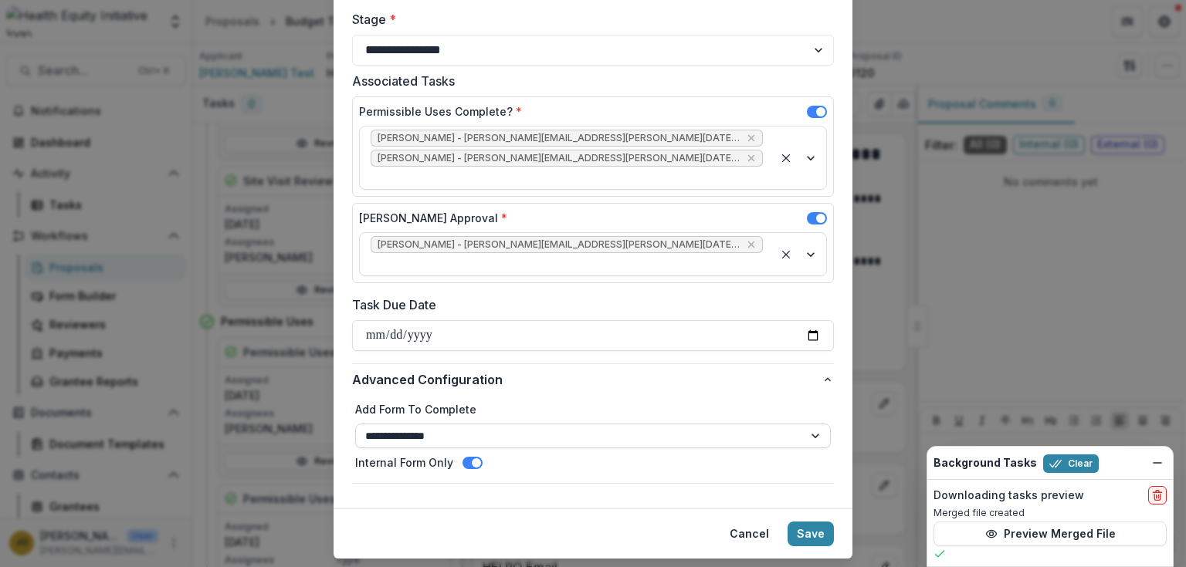
click at [812, 424] on select "**********" at bounding box center [593, 436] width 476 height 25
click at [810, 424] on select "**********" at bounding box center [593, 436] width 476 height 25
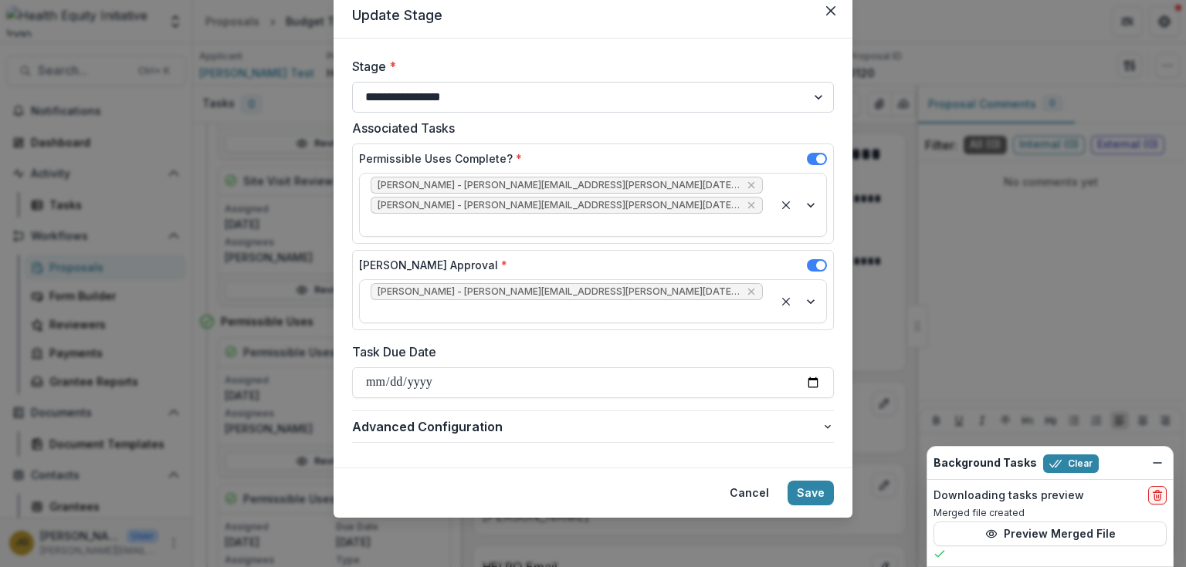
scroll to position [15, 0]
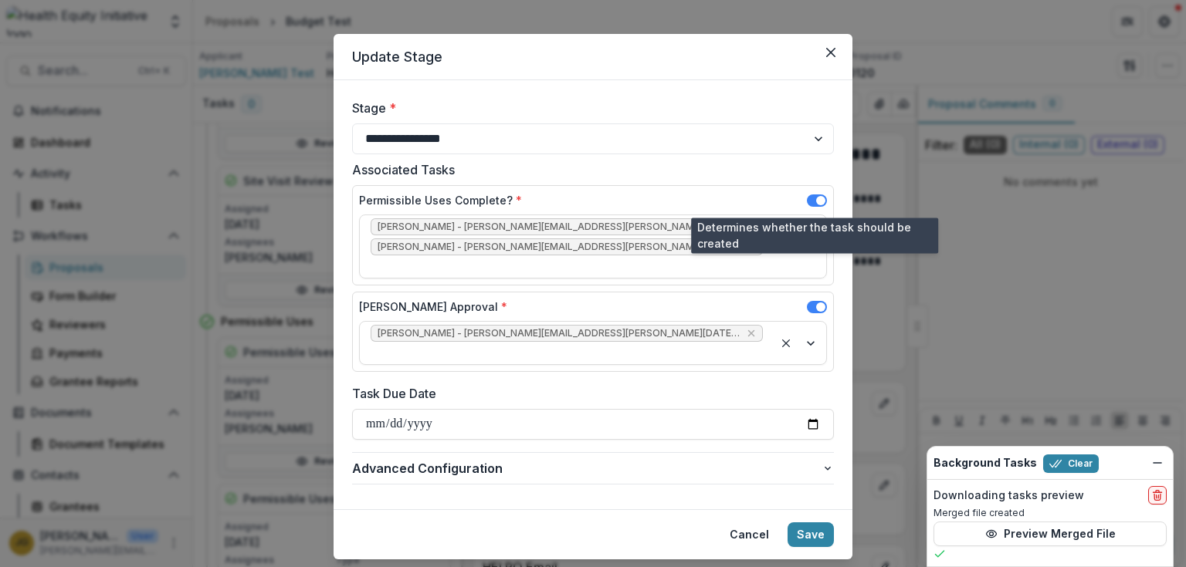
click at [808, 201] on span at bounding box center [817, 201] width 20 height 12
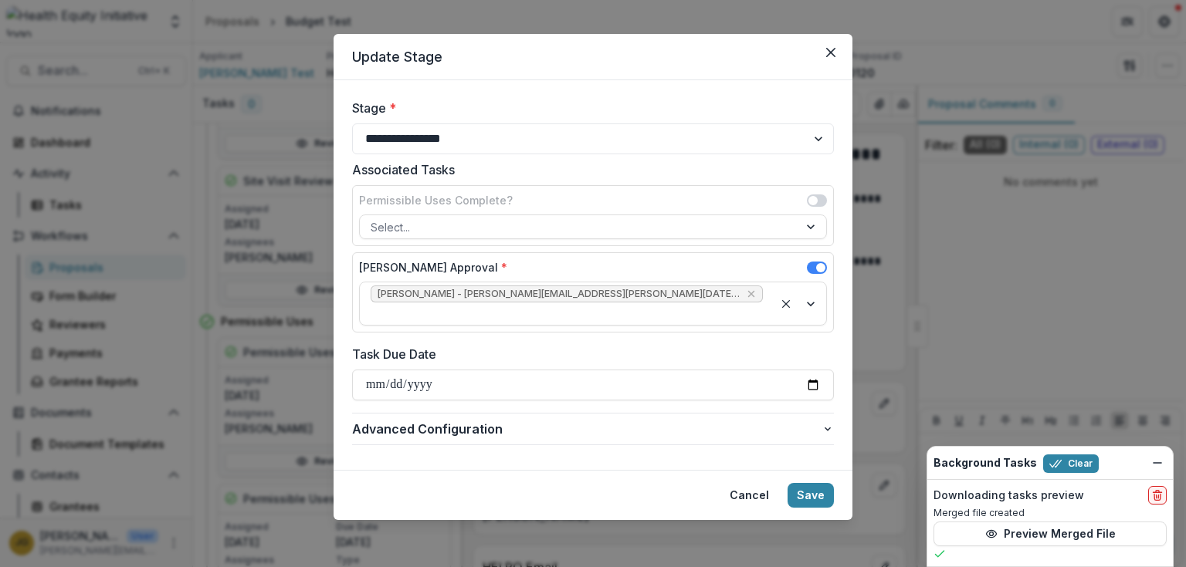
scroll to position [0, 0]
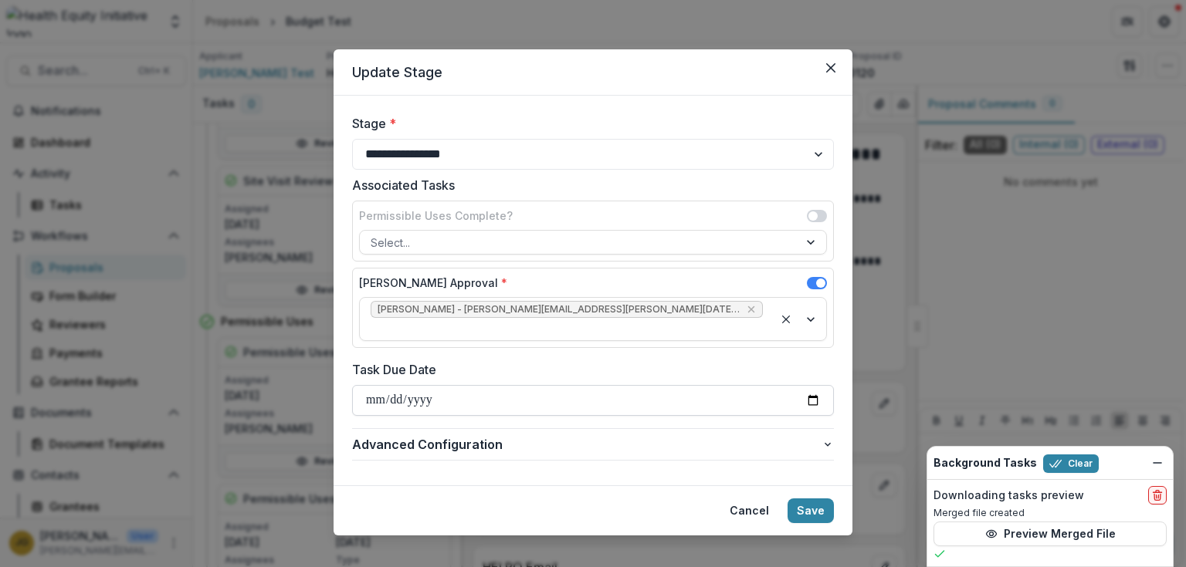
drag, startPoint x: 804, startPoint y: 486, endPoint x: 711, endPoint y: 386, distance: 137.1
click at [677, 442] on section "**********" at bounding box center [593, 292] width 519 height 486
click at [814, 281] on span at bounding box center [817, 283] width 20 height 12
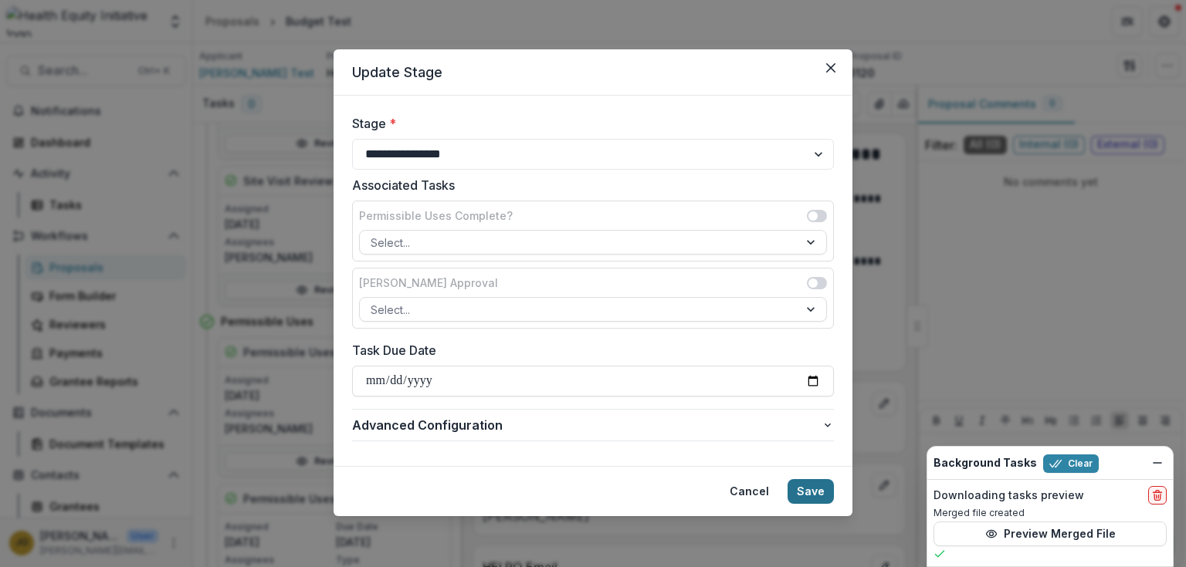
click at [804, 488] on button "Save" at bounding box center [811, 491] width 46 height 25
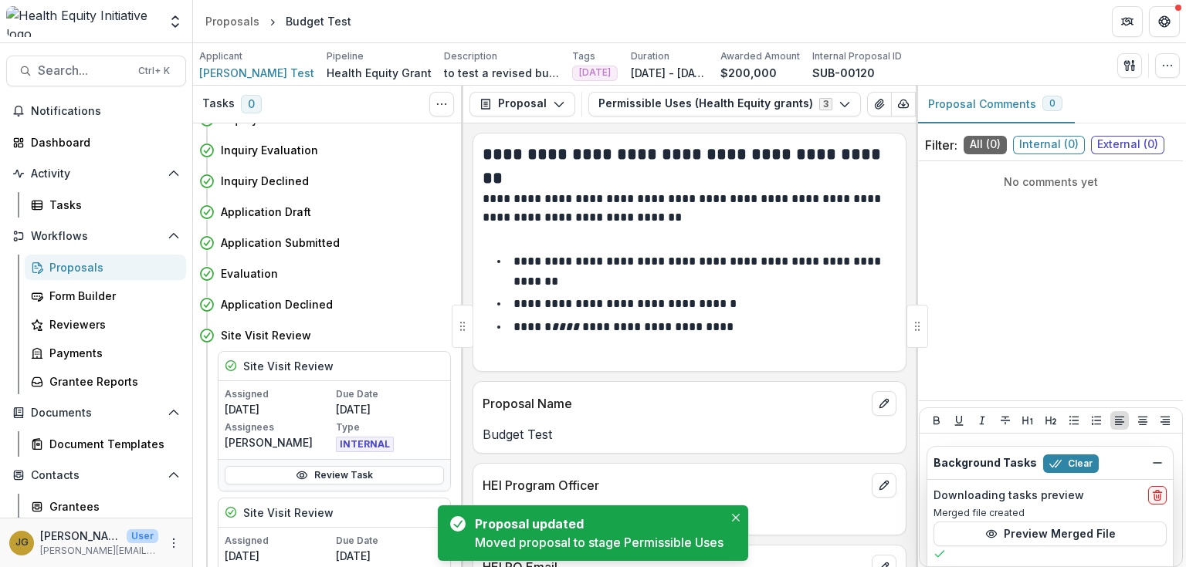
scroll to position [715, 0]
